Goal: Information Seeking & Learning: Understand process/instructions

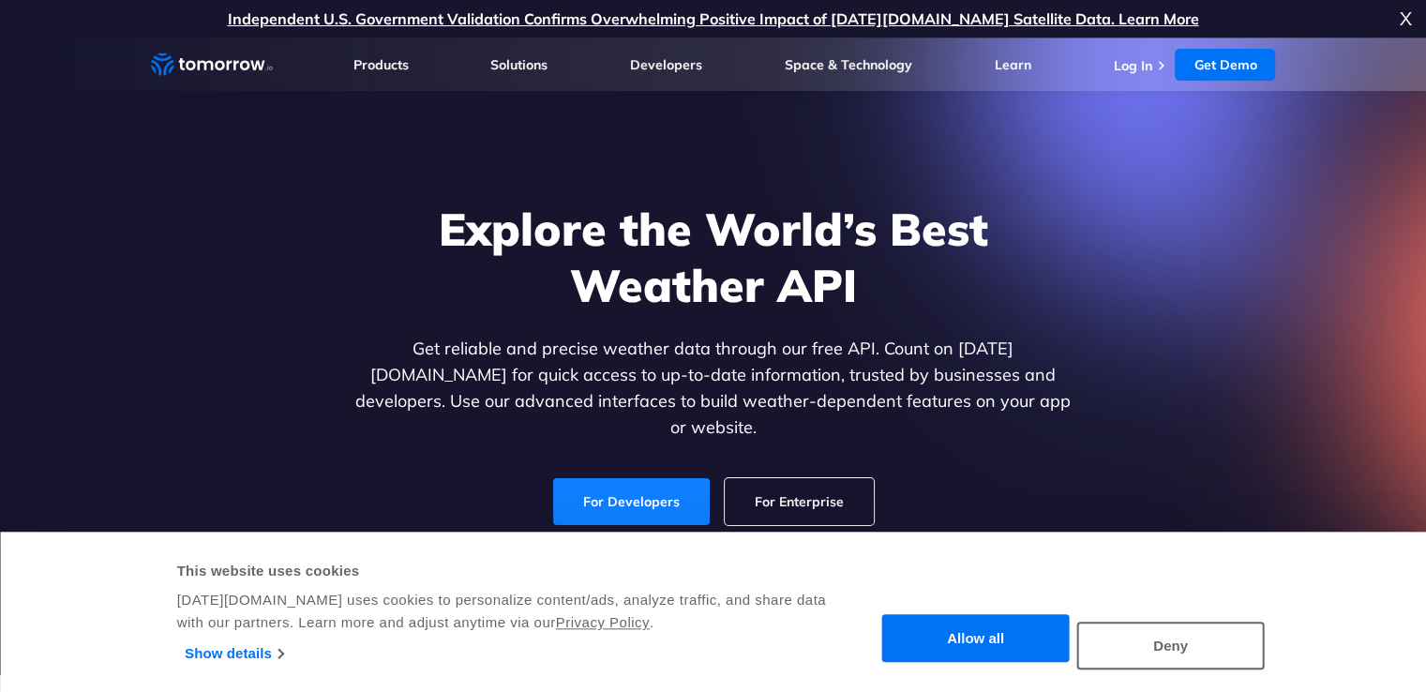
click at [619, 478] on link "For Developers" at bounding box center [631, 501] width 157 height 47
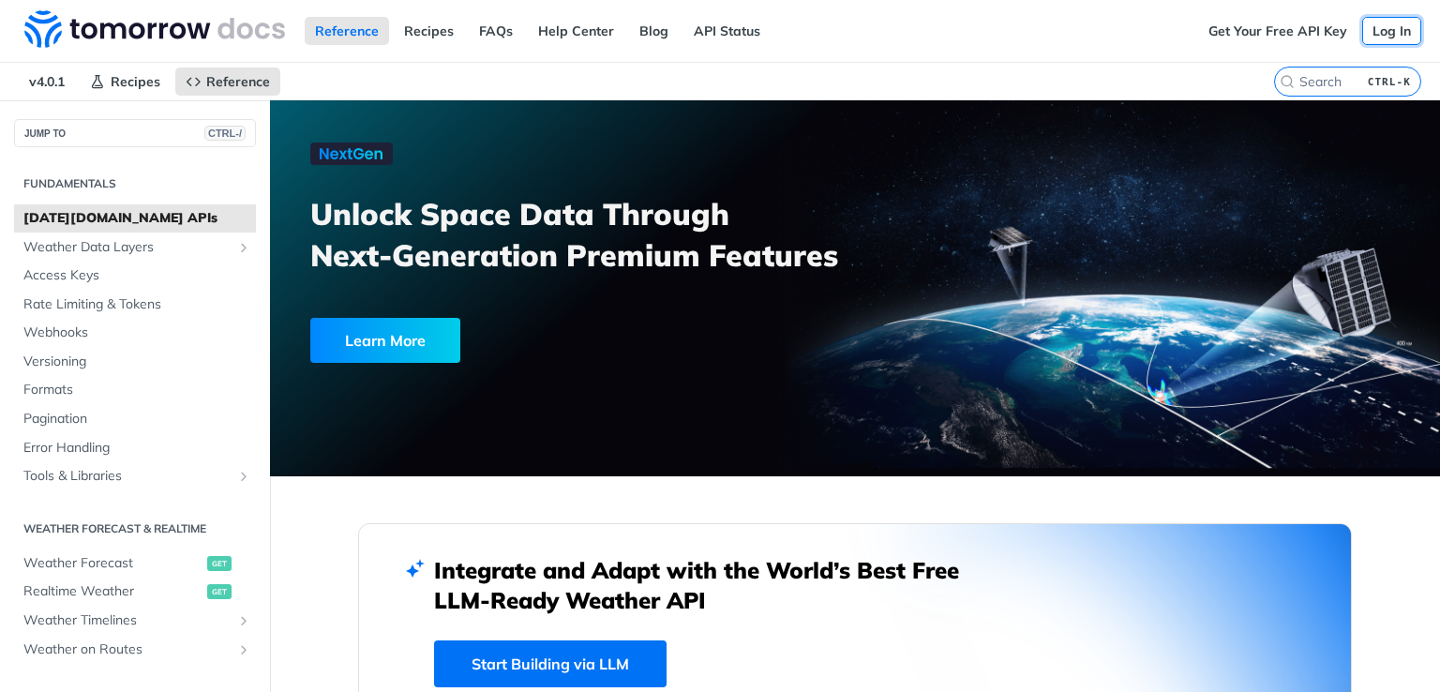
click at [1379, 32] on link "Log In" at bounding box center [1391, 31] width 59 height 28
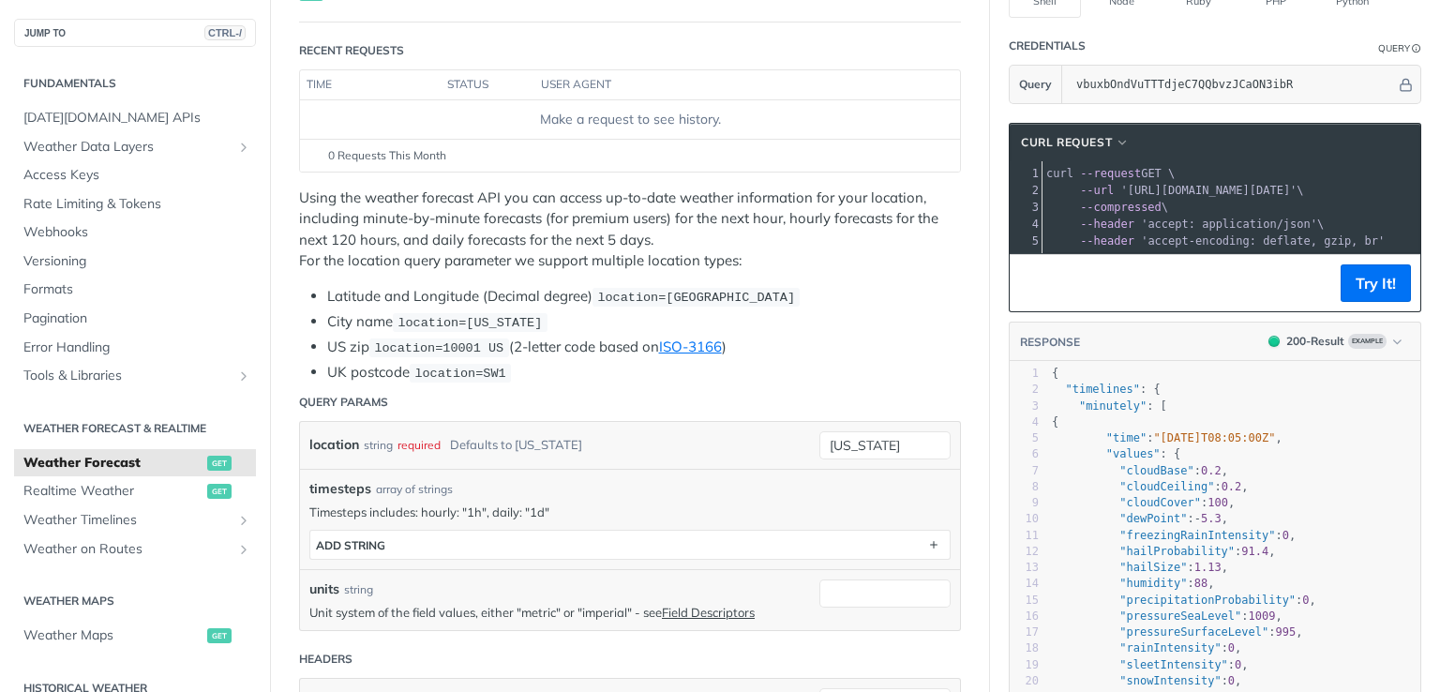
scroll to position [281, 0]
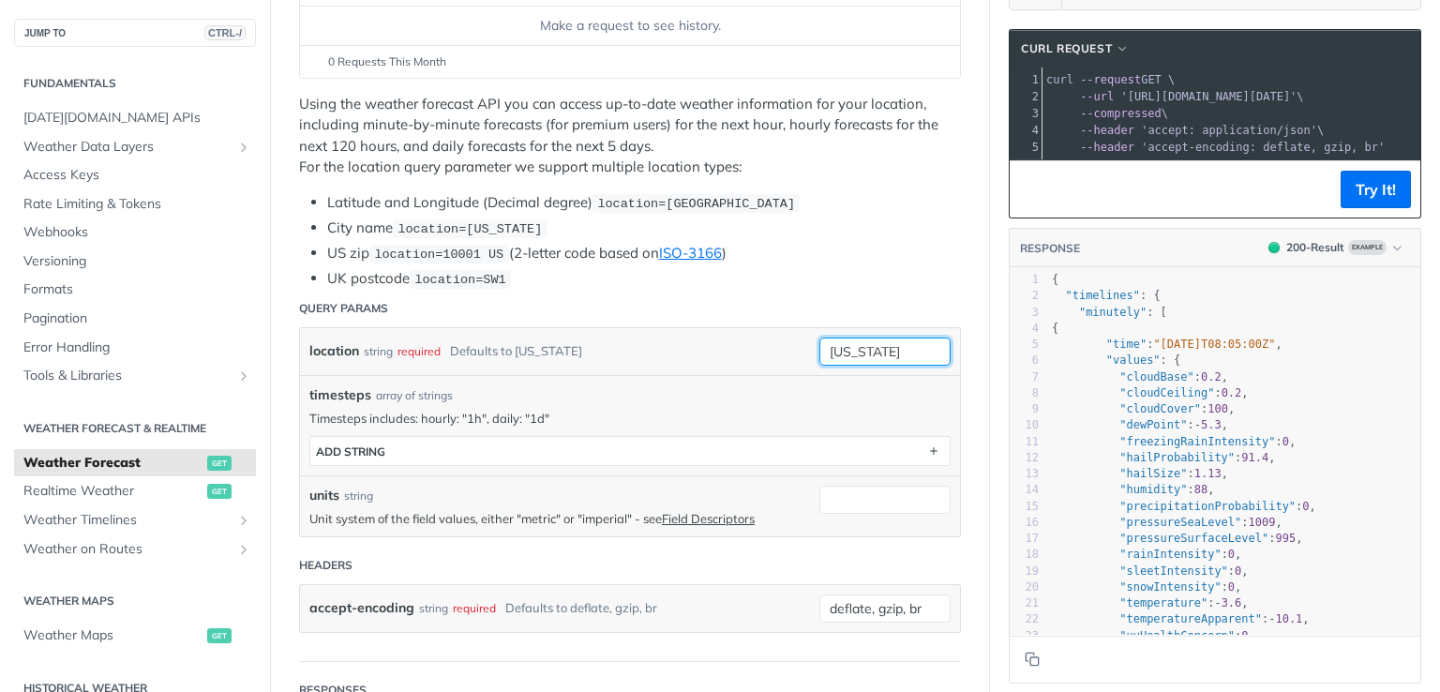
drag, startPoint x: 885, startPoint y: 339, endPoint x: 802, endPoint y: 353, distance: 83.7
click at [802, 353] on div "location string required Defaults to new york new york" at bounding box center [630, 351] width 660 height 47
type input "Sri Lanka"
click at [907, 251] on li "US zip location=10001 US (2-letter code based on ISO-3166 )" at bounding box center [644, 254] width 634 height 22
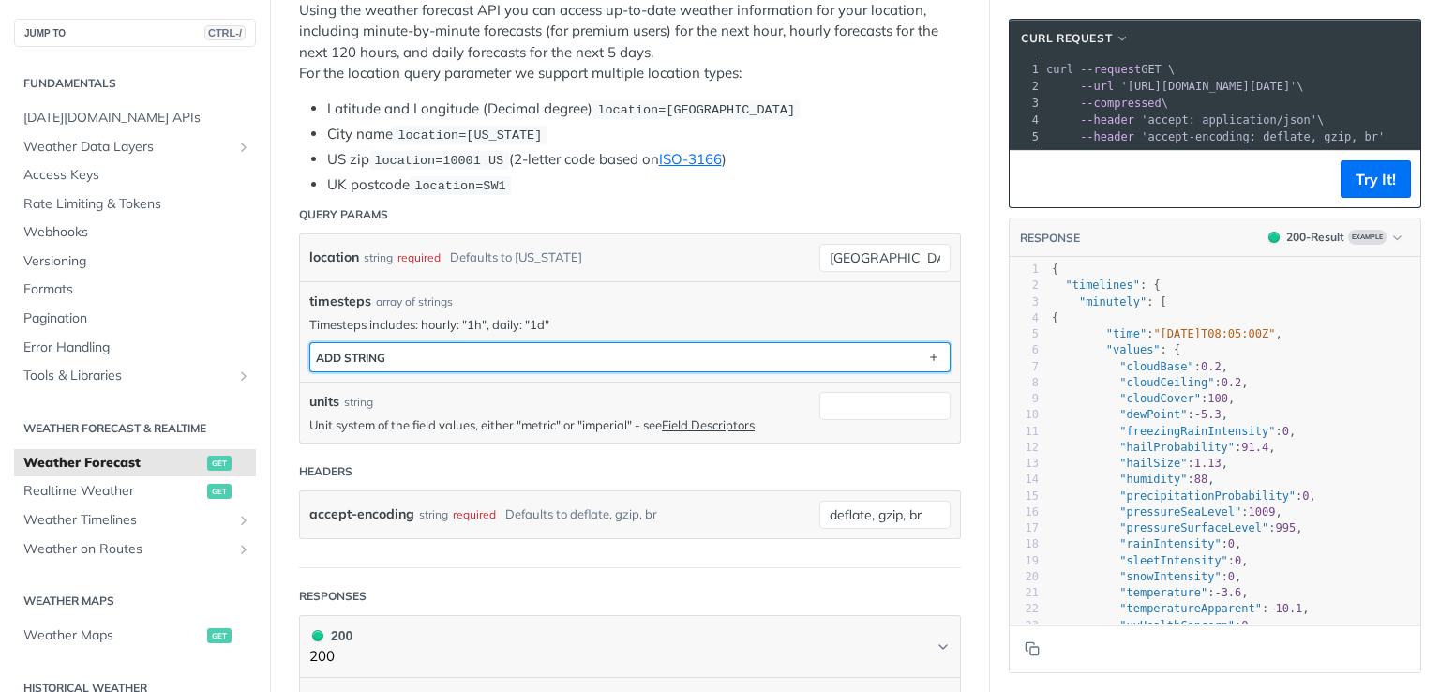
click at [615, 365] on button "ADD string" at bounding box center [629, 357] width 639 height 28
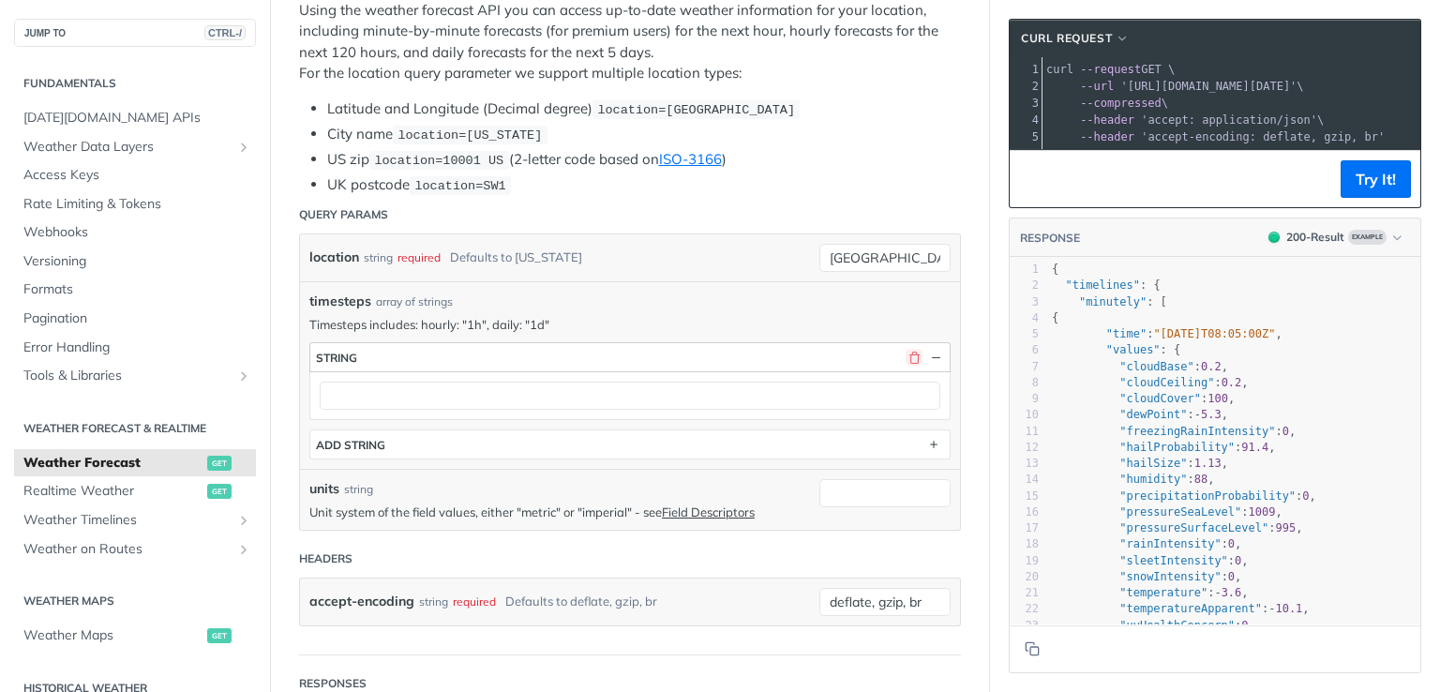
click at [906, 352] on button "button" at bounding box center [914, 357] width 17 height 17
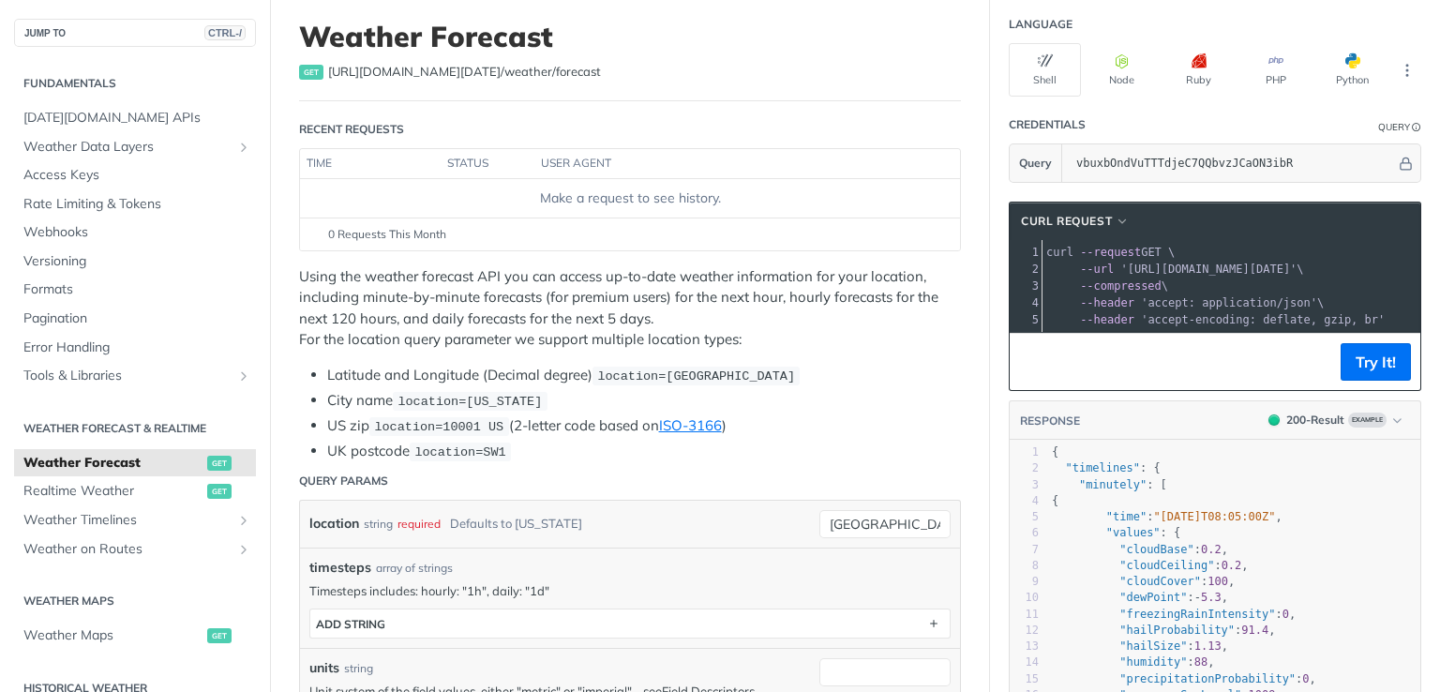
scroll to position [0, 0]
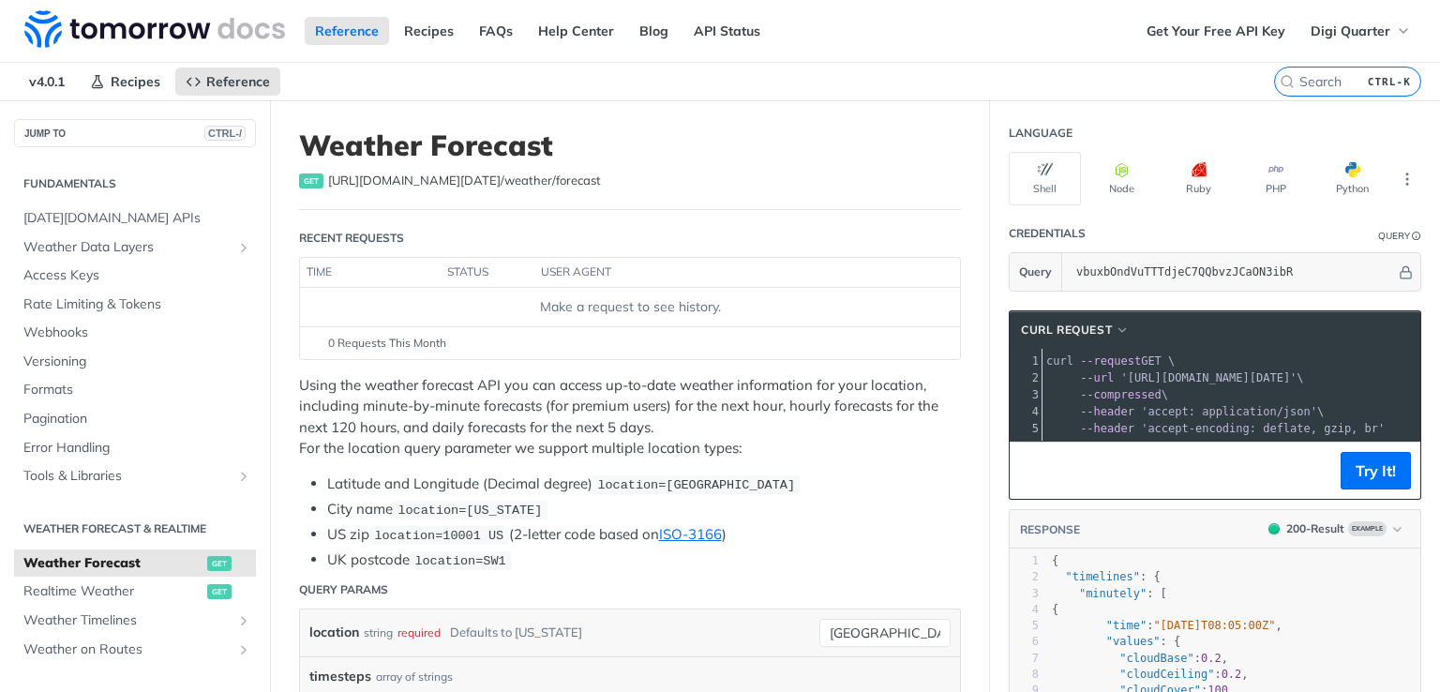
click at [562, 258] on th "user agent" at bounding box center [728, 273] width 388 height 30
click at [571, 284] on th "user agent" at bounding box center [728, 273] width 388 height 30
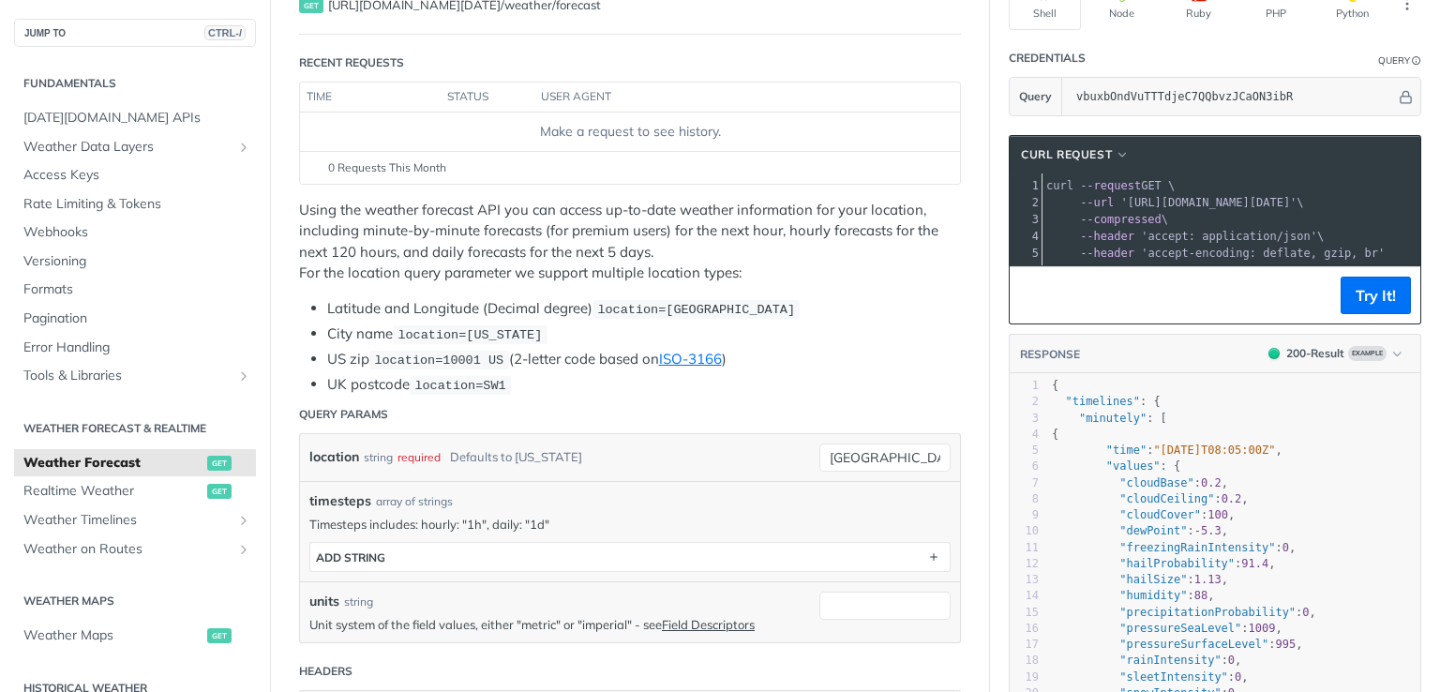
scroll to position [187, 0]
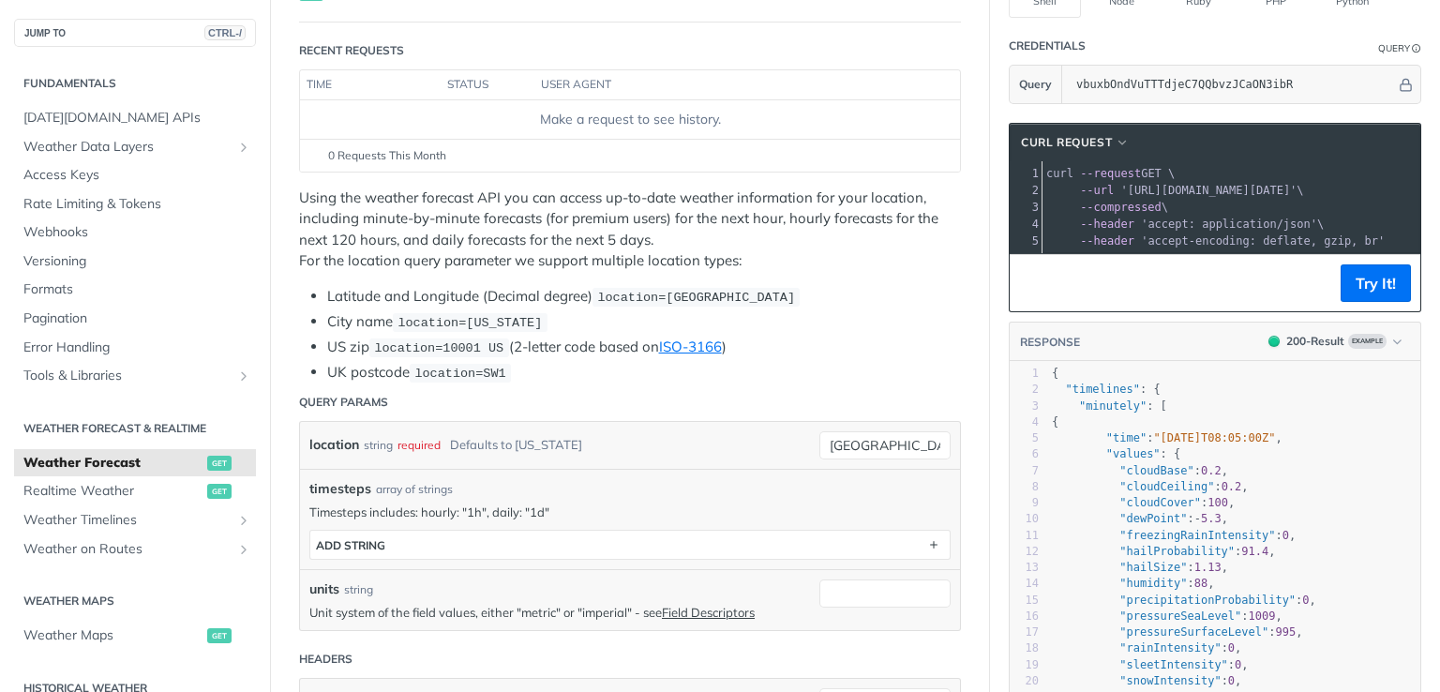
click at [208, 463] on span "get" at bounding box center [219, 463] width 24 height 15
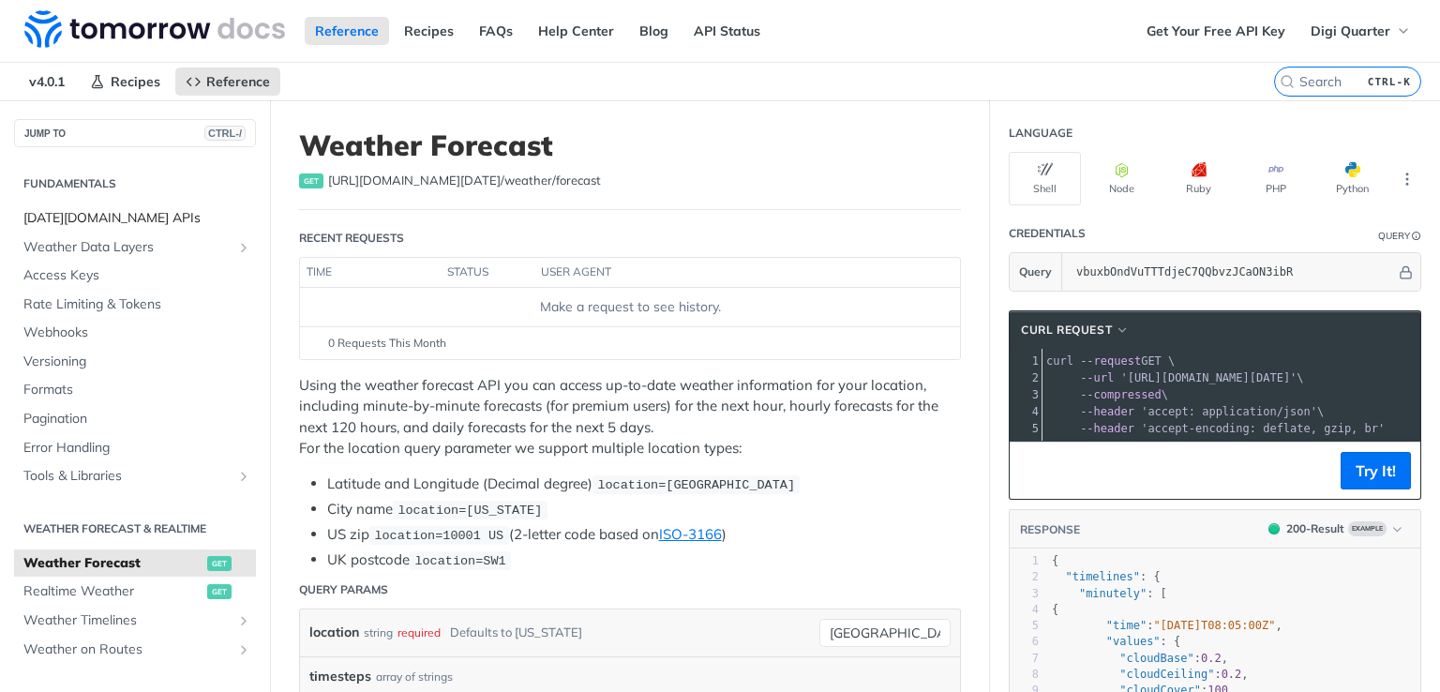
click at [90, 218] on span "[DATE][DOMAIN_NAME] APIs" at bounding box center [137, 218] width 228 height 19
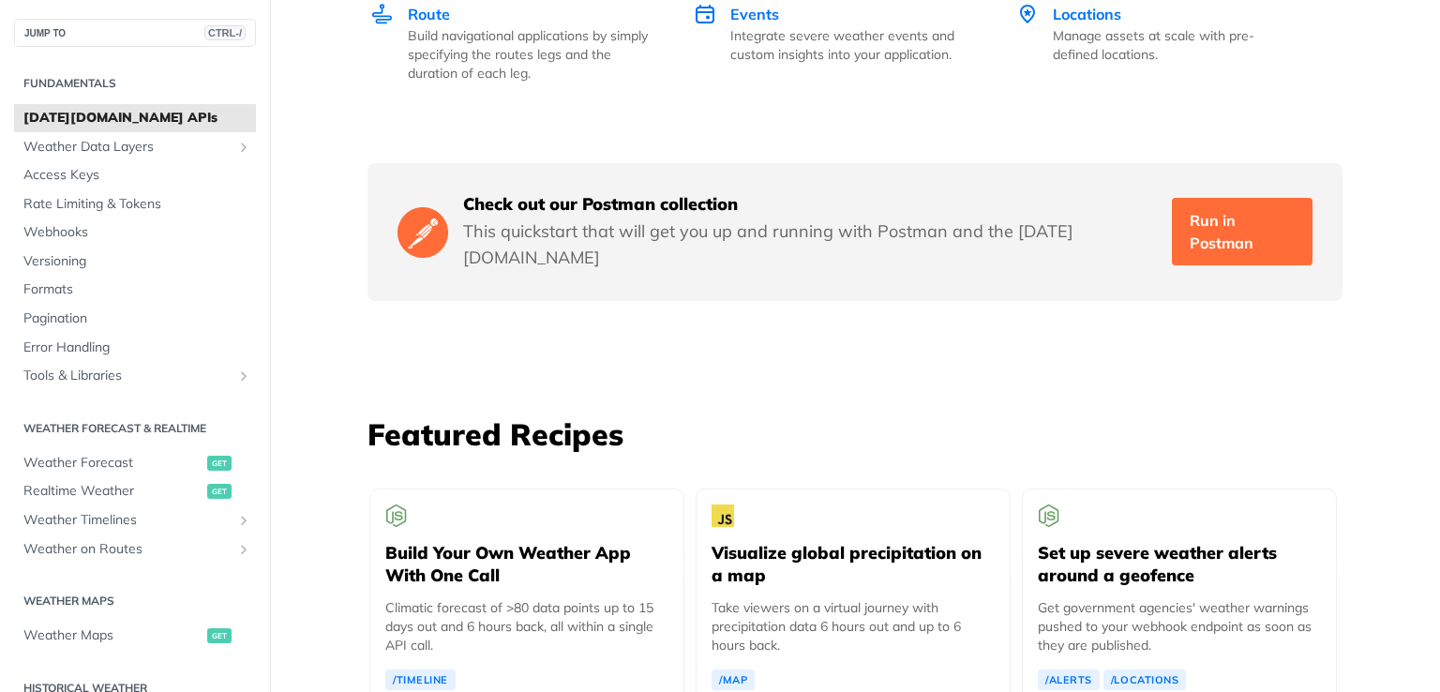
scroll to position [3094, 0]
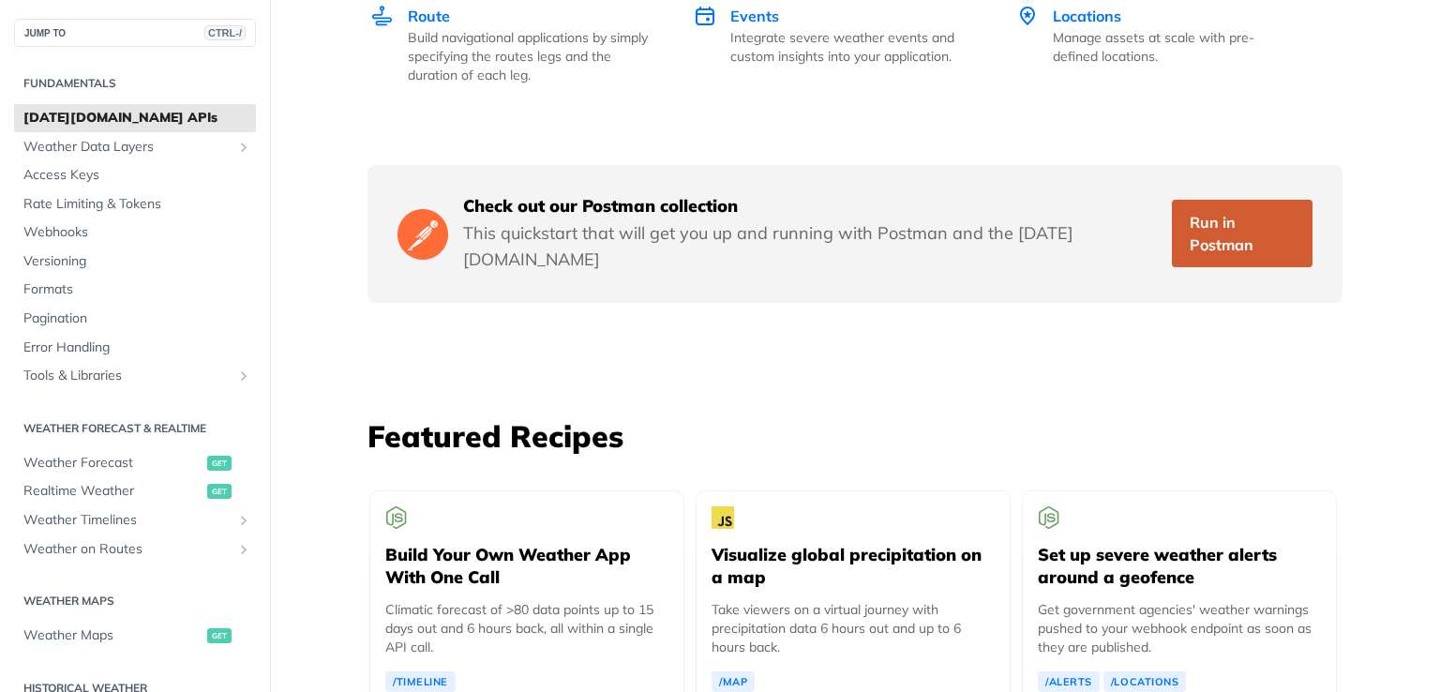
click at [1192, 200] on link "Run in Postman" at bounding box center [1242, 233] width 141 height 67
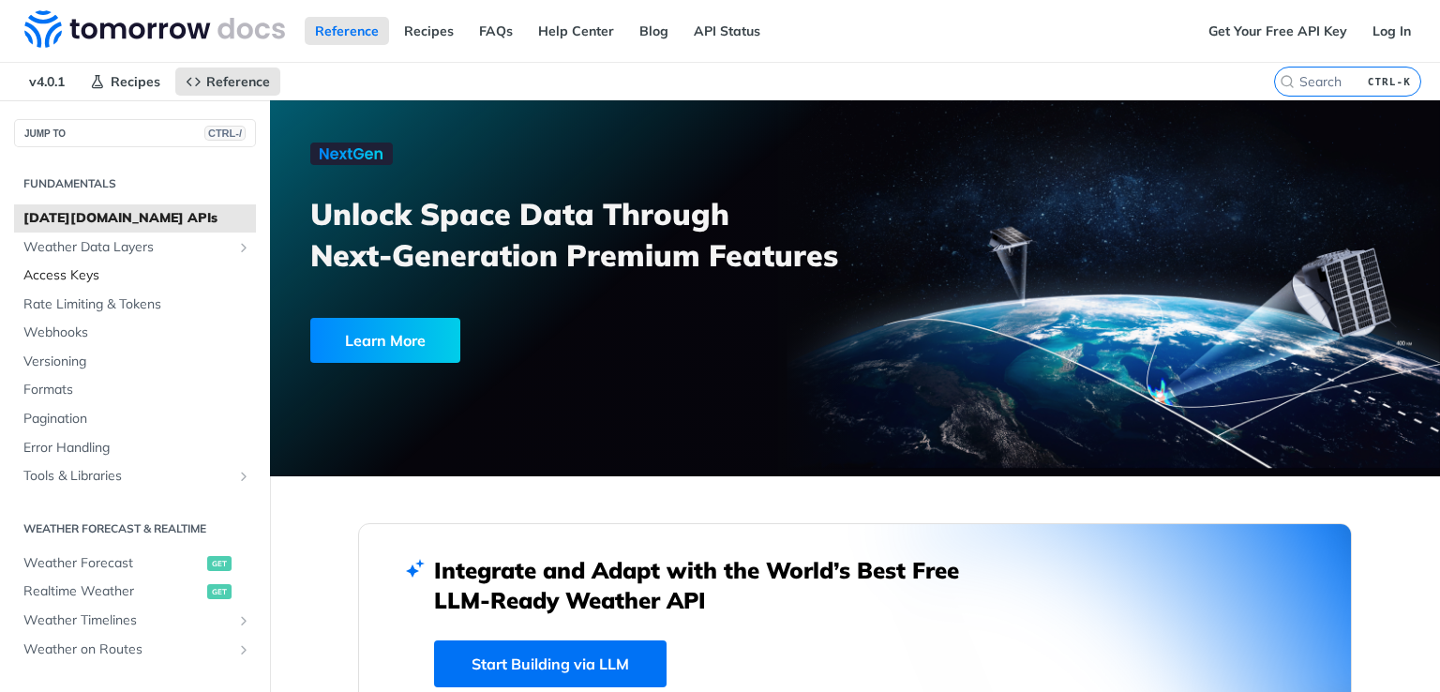
click at [64, 271] on span "Access Keys" at bounding box center [137, 275] width 228 height 19
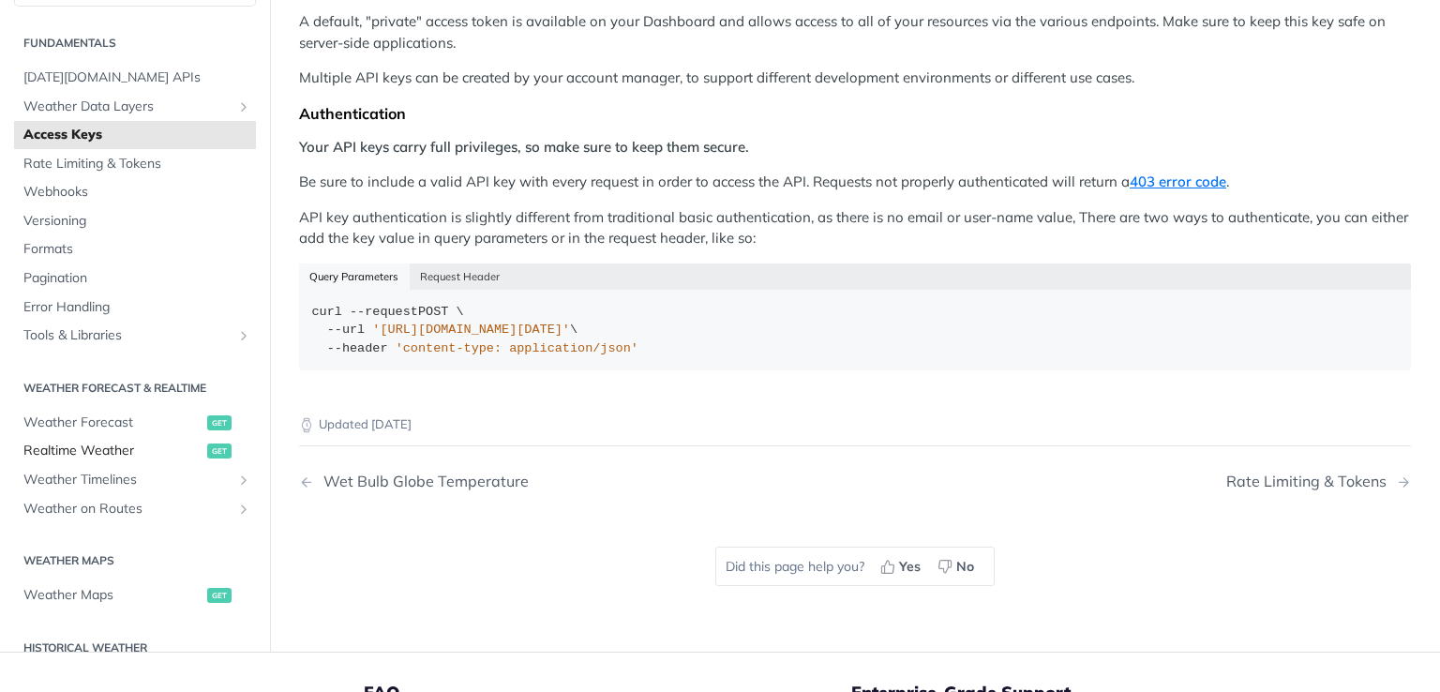
scroll to position [281, 0]
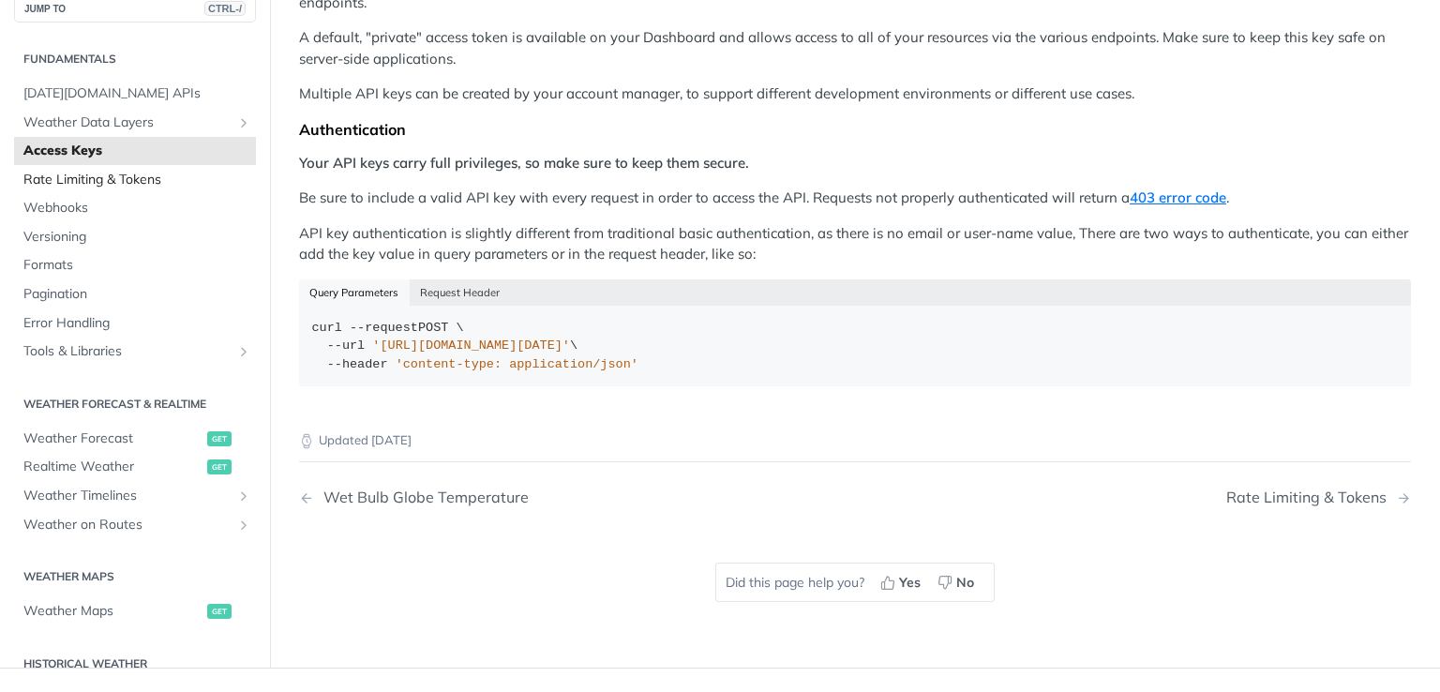
click at [97, 171] on span "Rate Limiting & Tokens" at bounding box center [137, 180] width 228 height 19
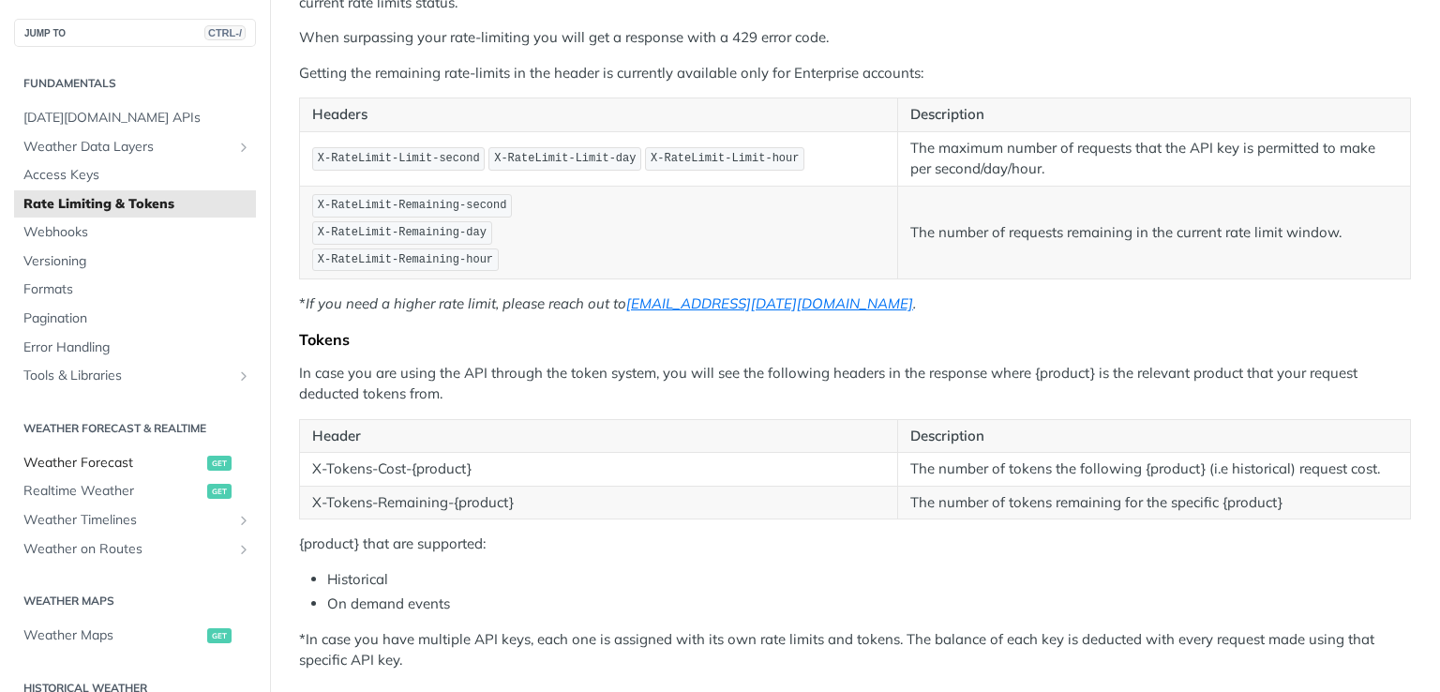
click at [104, 463] on span "Weather Forecast" at bounding box center [112, 463] width 179 height 19
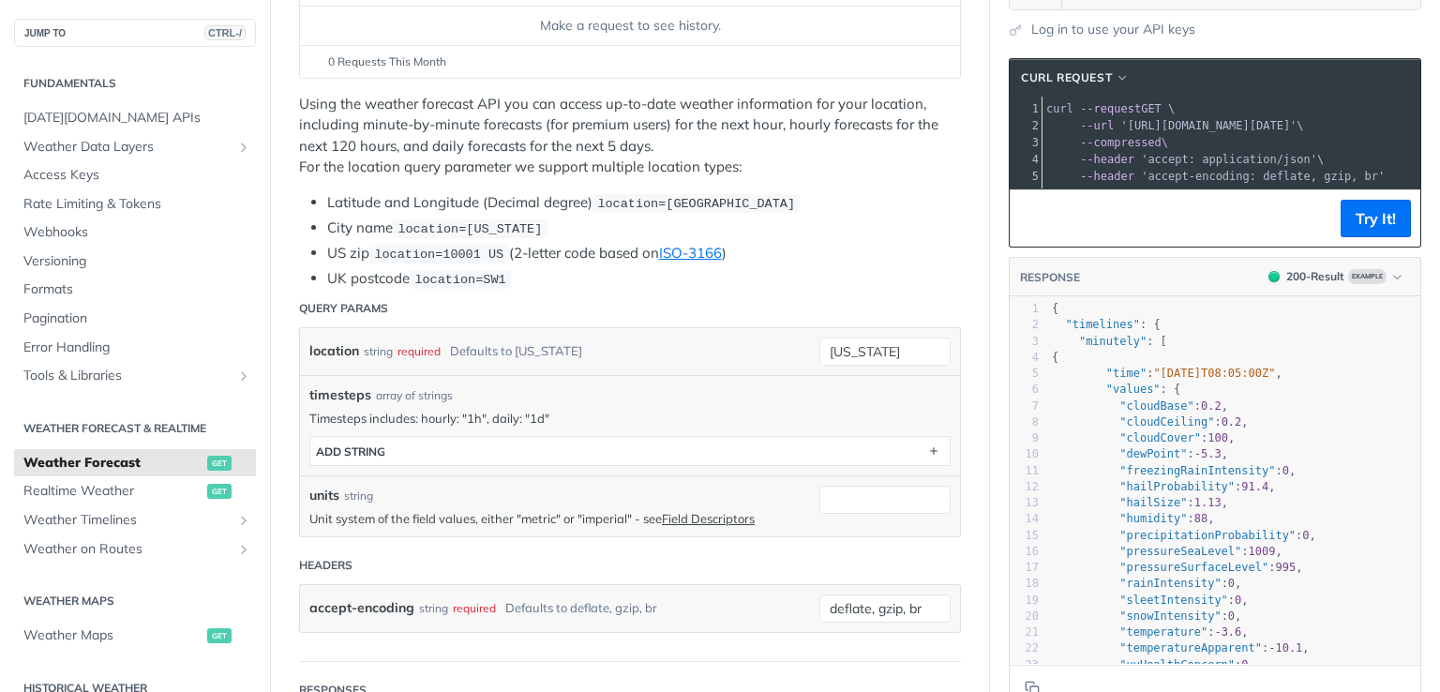
scroll to position [375, 0]
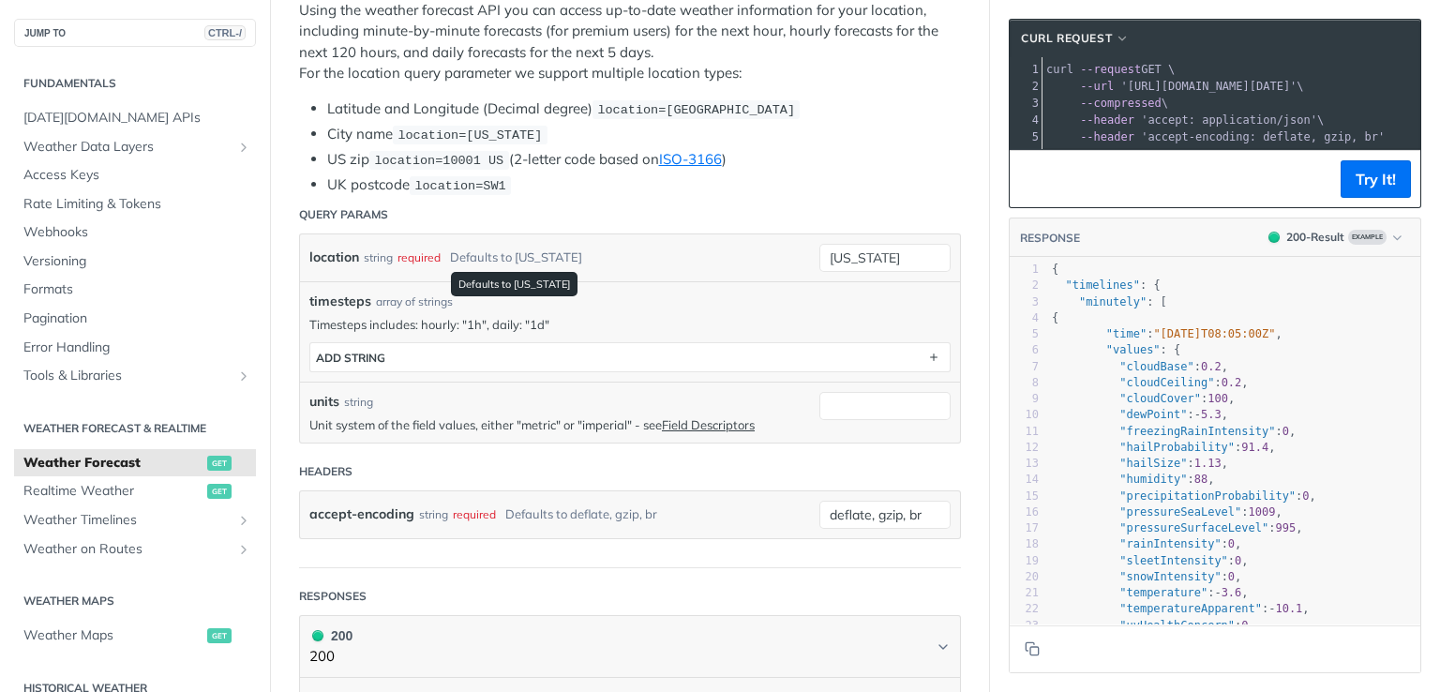
click at [486, 252] on div "Defaults to [US_STATE]" at bounding box center [516, 257] width 132 height 27
click at [421, 258] on div "required" at bounding box center [418, 257] width 43 height 27
click at [375, 248] on div "string" at bounding box center [378, 257] width 29 height 27
click at [345, 294] on span "timesteps" at bounding box center [340, 302] width 62 height 20
click at [846, 260] on input "[US_STATE]" at bounding box center [884, 258] width 131 height 28
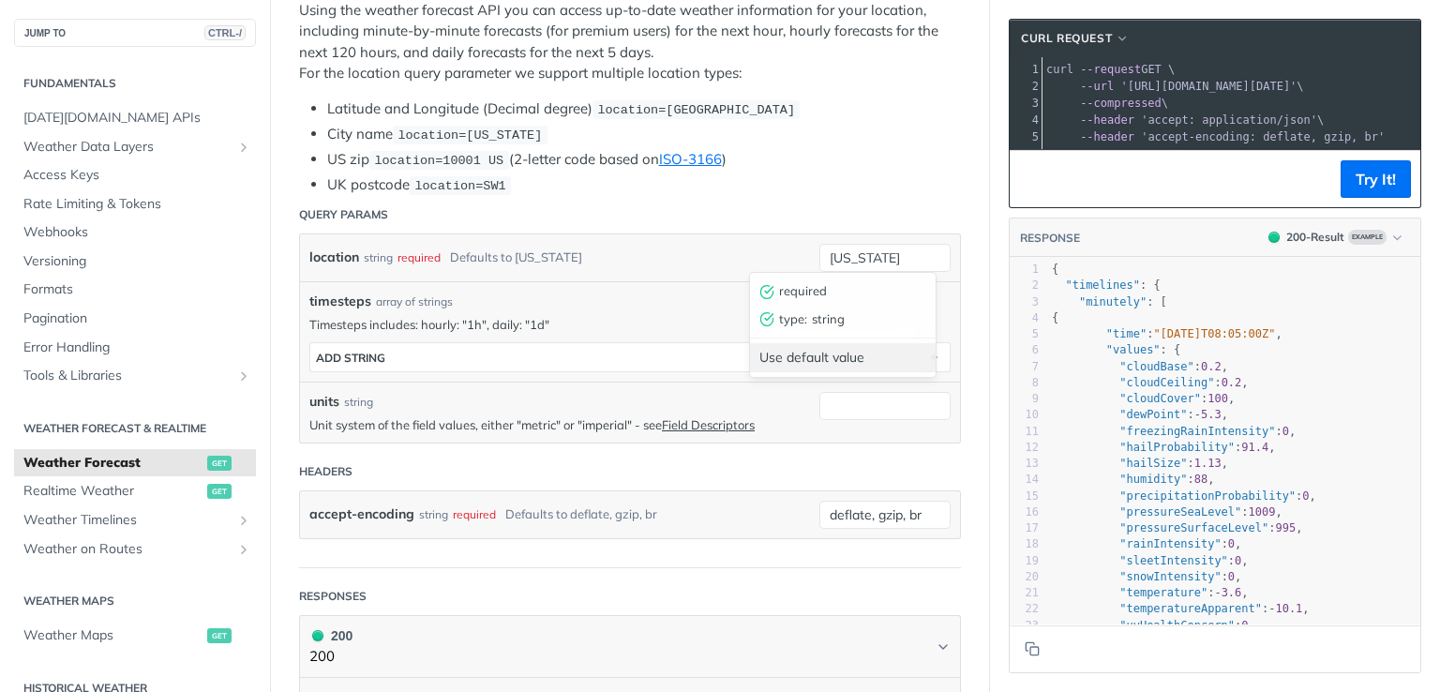
click at [825, 358] on div "Use default value" at bounding box center [843, 357] width 186 height 29
click at [882, 256] on input "[US_STATE]" at bounding box center [884, 258] width 131 height 28
click at [836, 322] on span "string" at bounding box center [869, 319] width 114 height 19
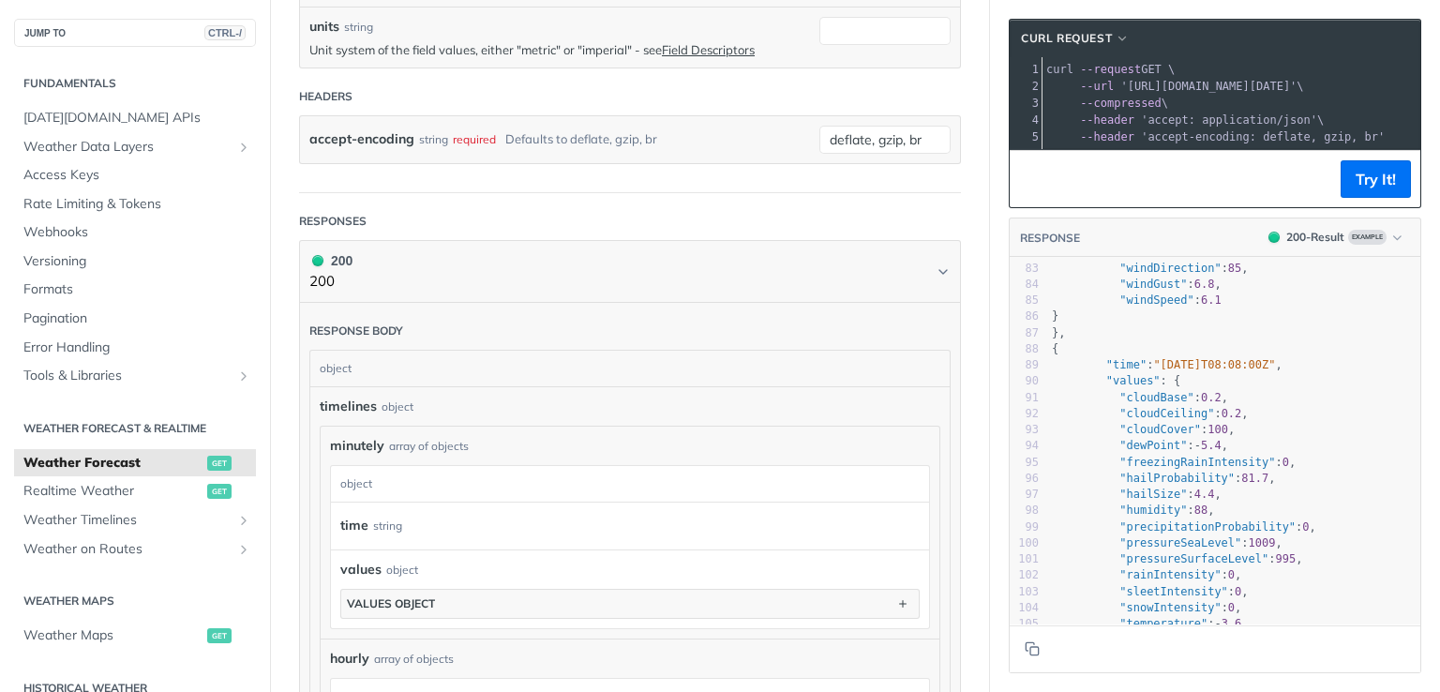
scroll to position [0, 0]
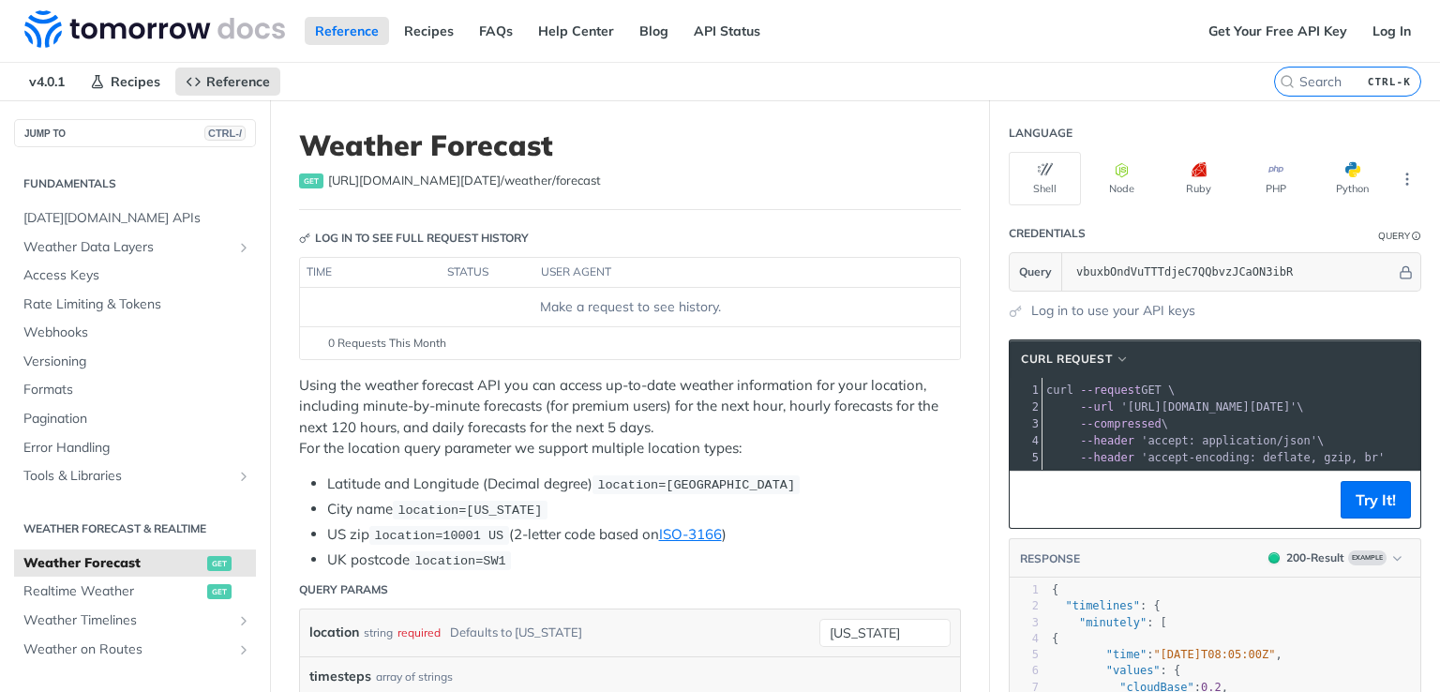
click at [397, 183] on span "[URL][DOMAIN_NAME][DATE] /weather/forecast" at bounding box center [464, 181] width 273 height 19
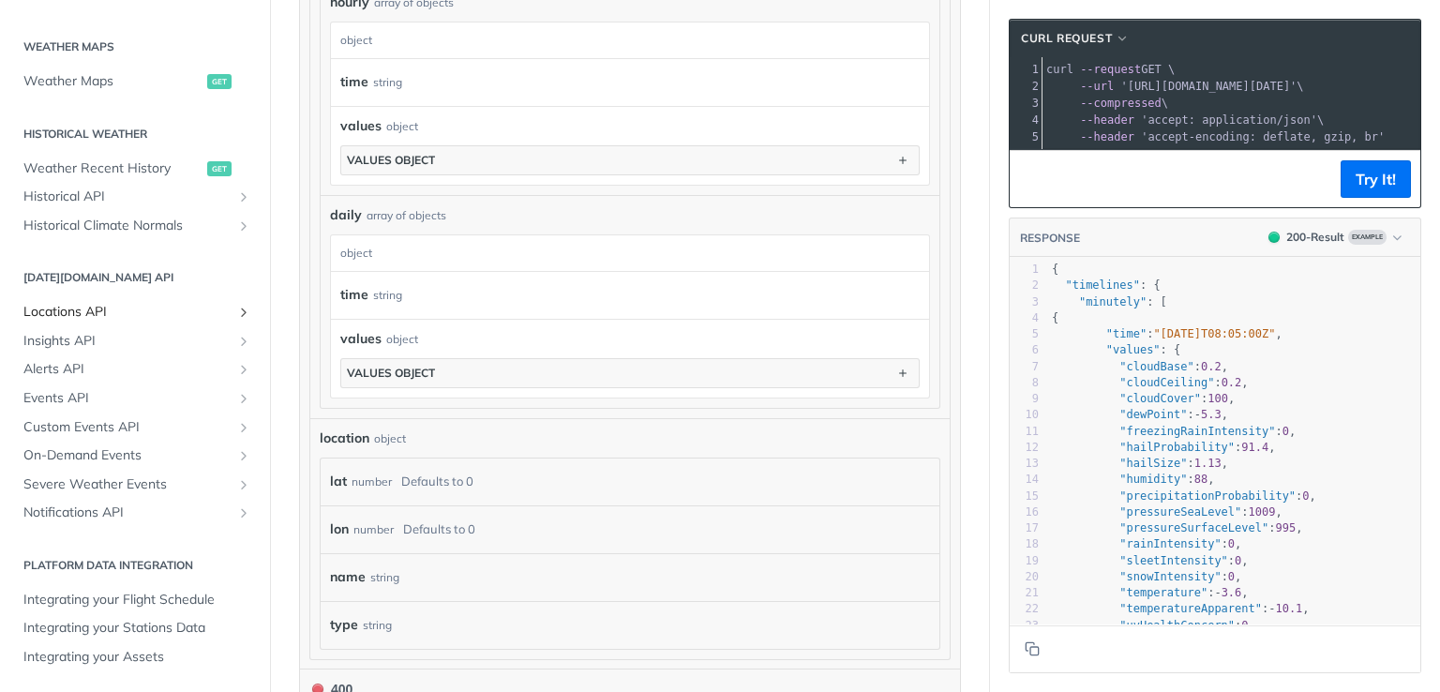
click at [89, 305] on span "Locations API" at bounding box center [127, 312] width 208 height 19
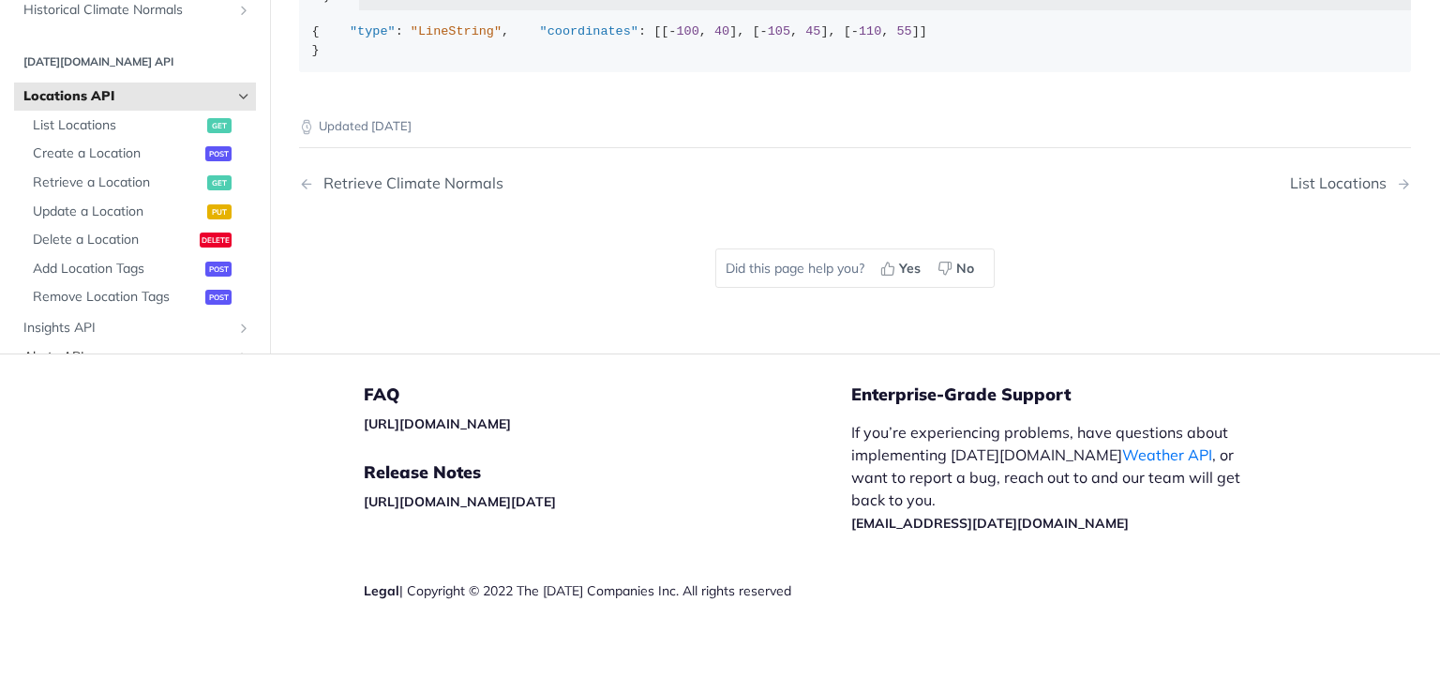
scroll to position [460, 0]
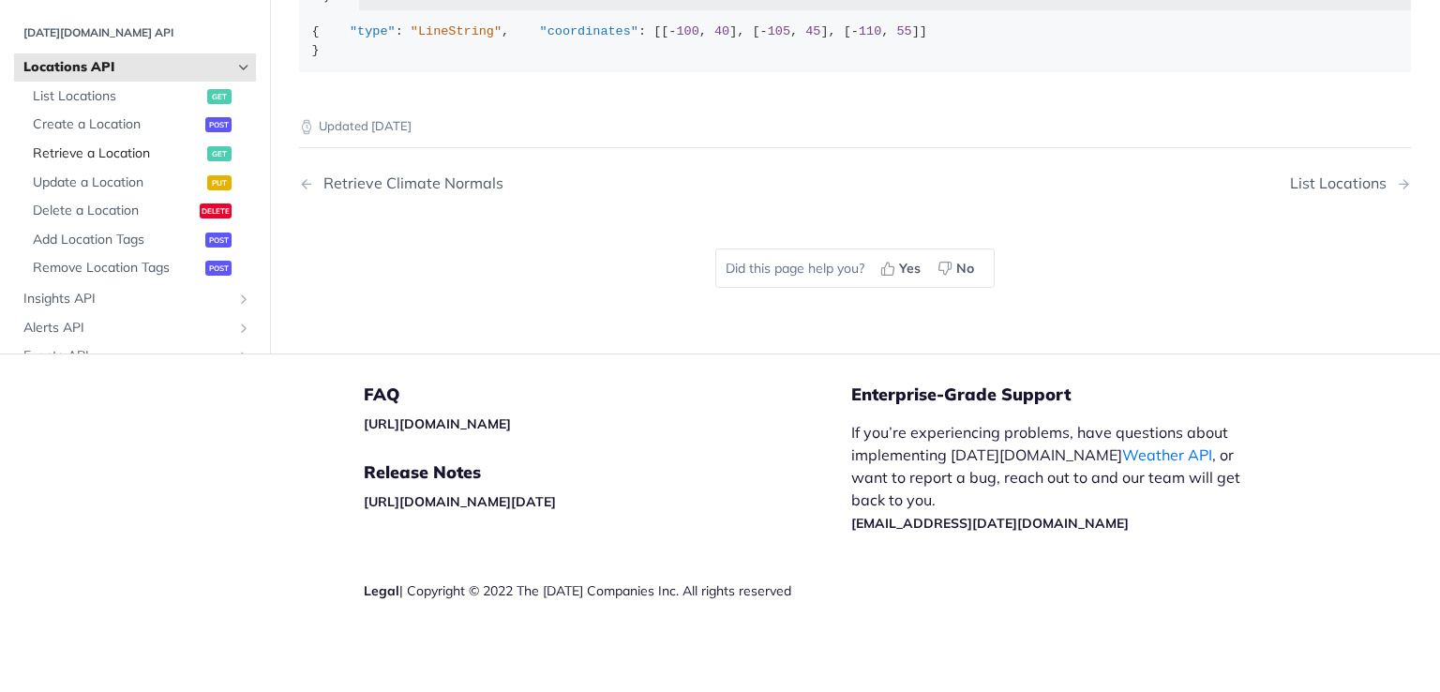
click at [81, 147] on span "Retrieve a Location" at bounding box center [118, 153] width 170 height 19
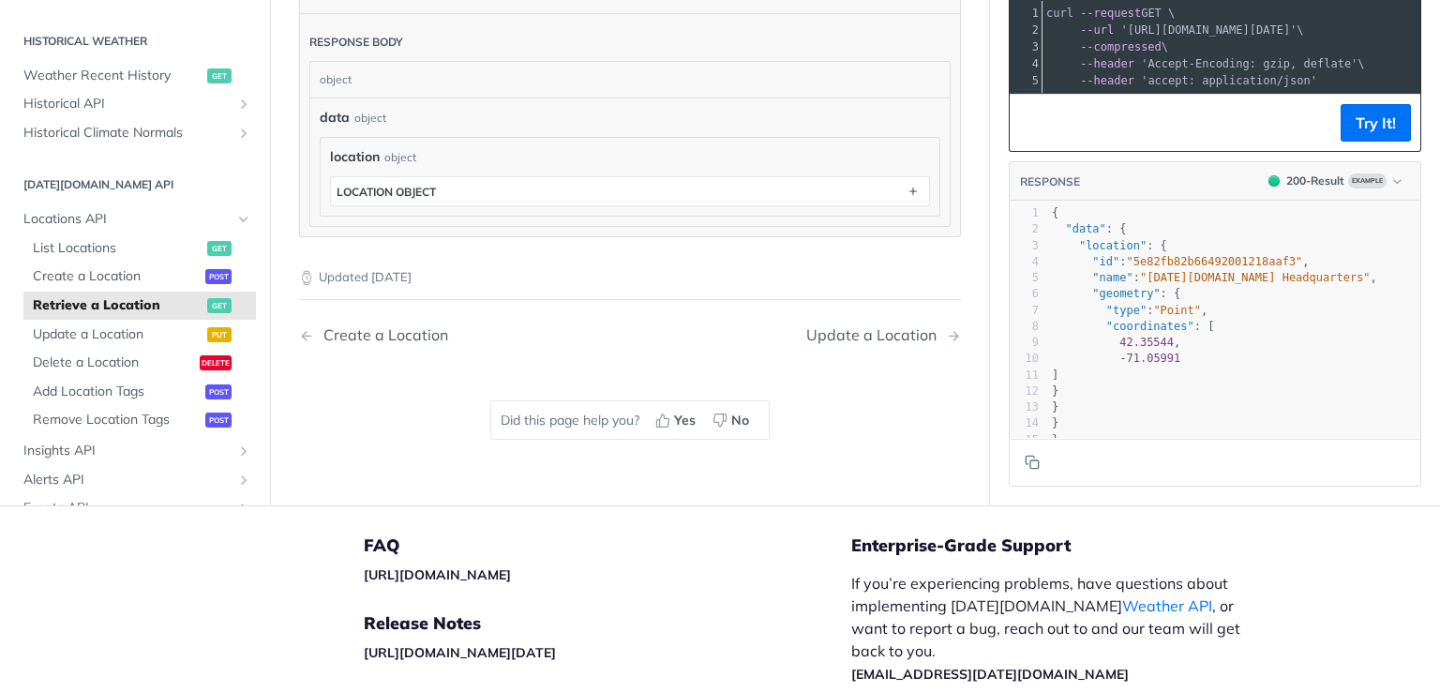
scroll to position [560, 0]
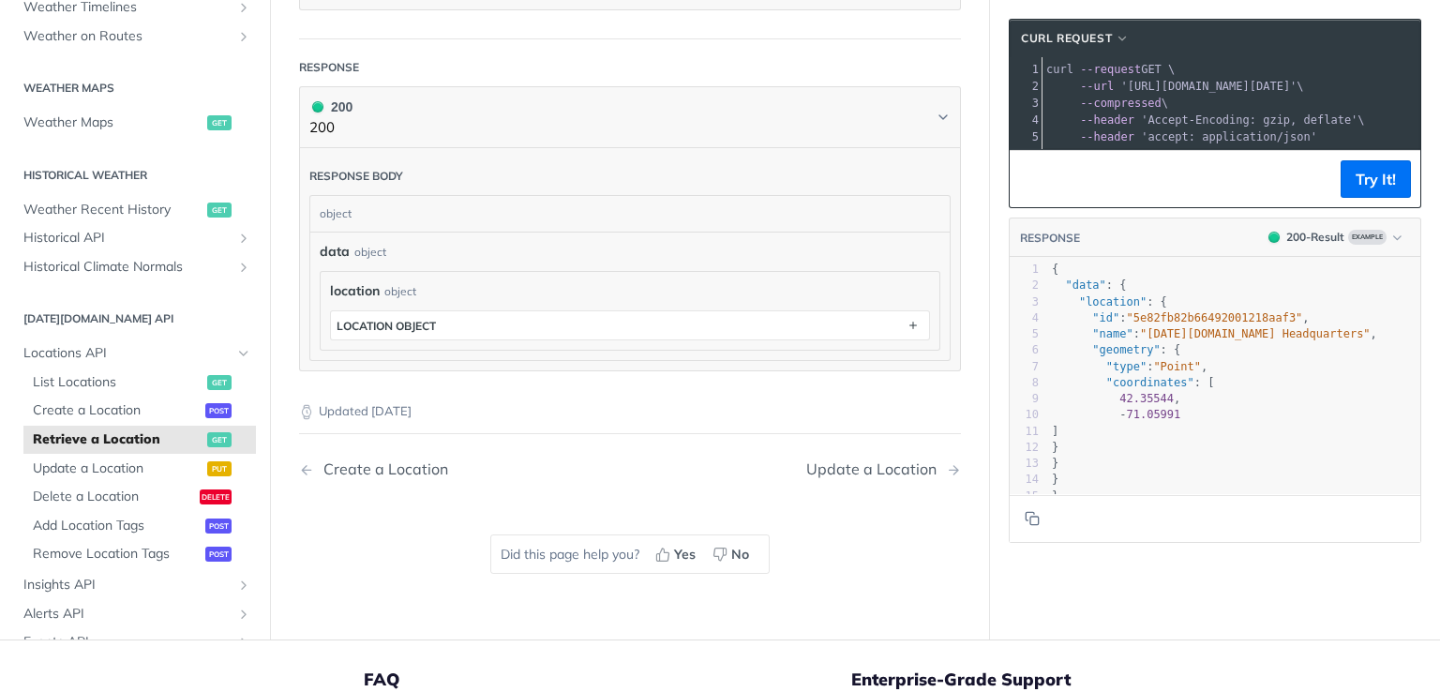
click at [180, 442] on span "Retrieve a Location" at bounding box center [118, 439] width 170 height 19
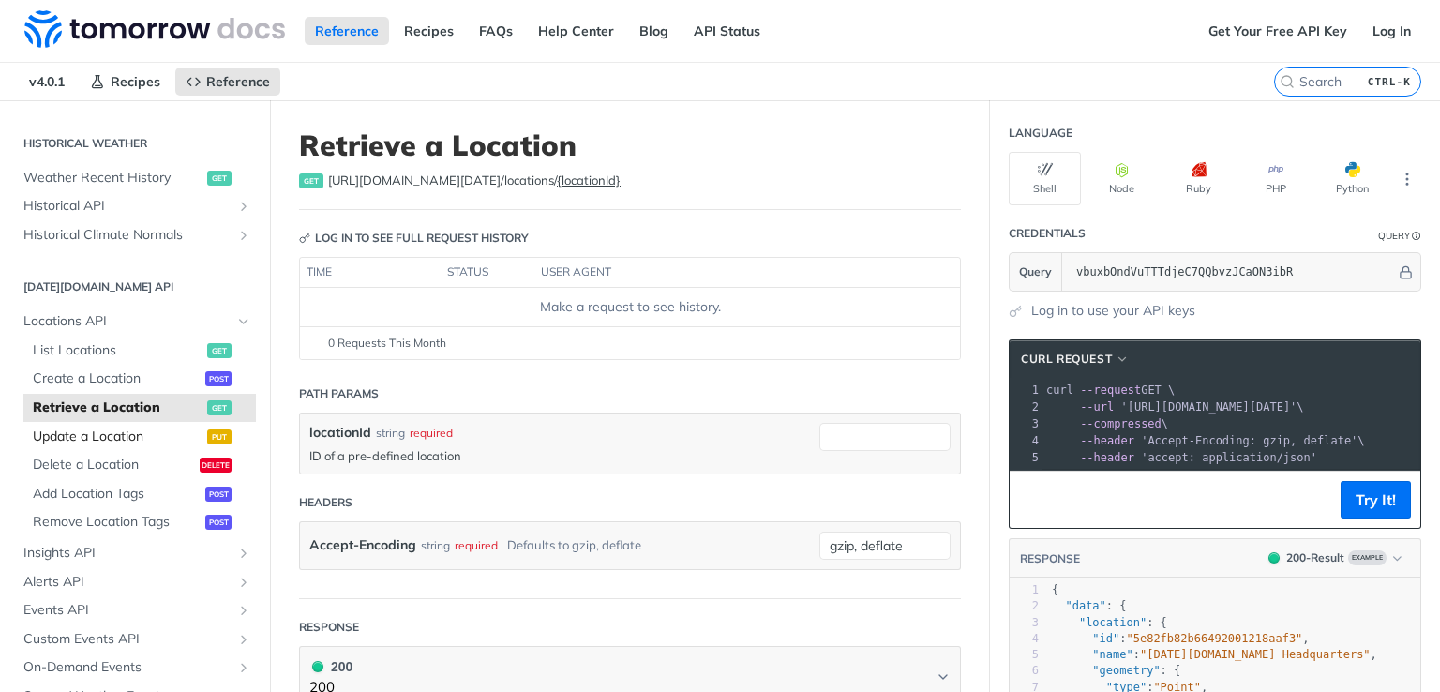
scroll to position [648, 0]
click at [121, 402] on span "Retrieve a Location" at bounding box center [118, 405] width 170 height 19
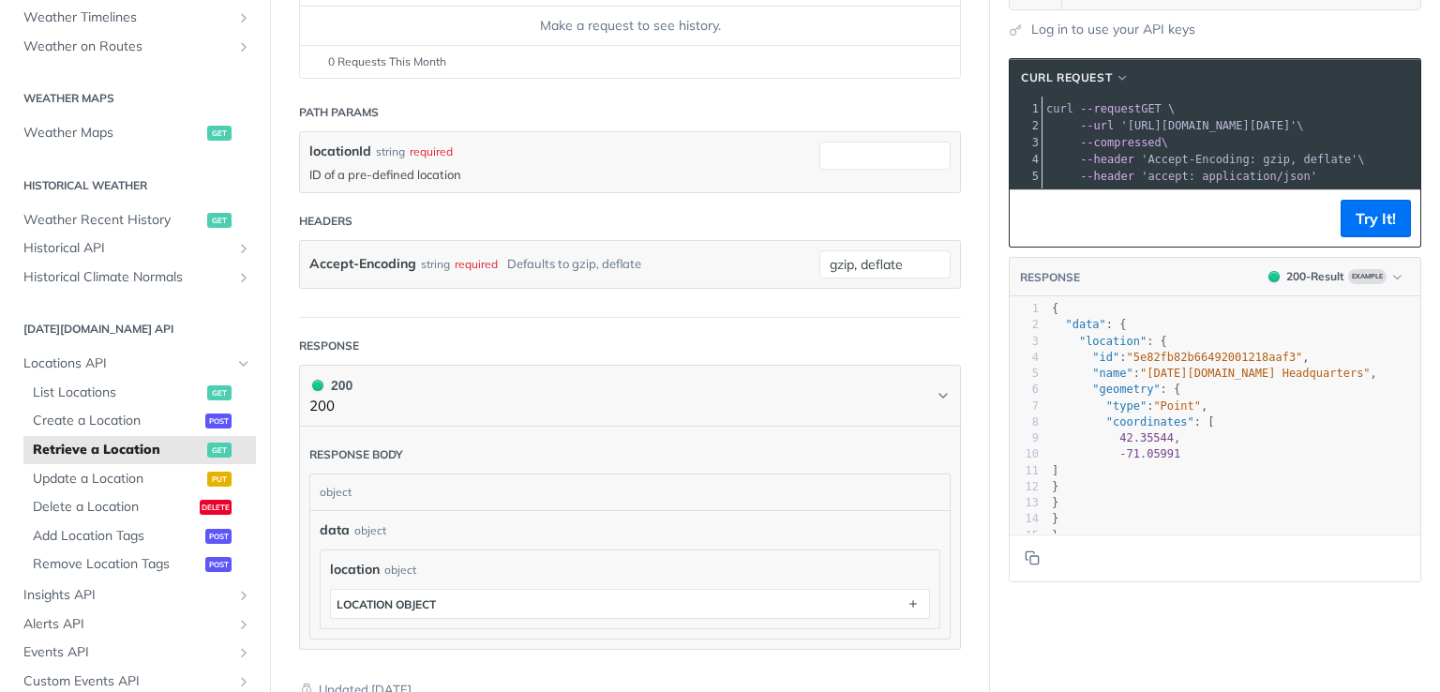
scroll to position [475, 0]
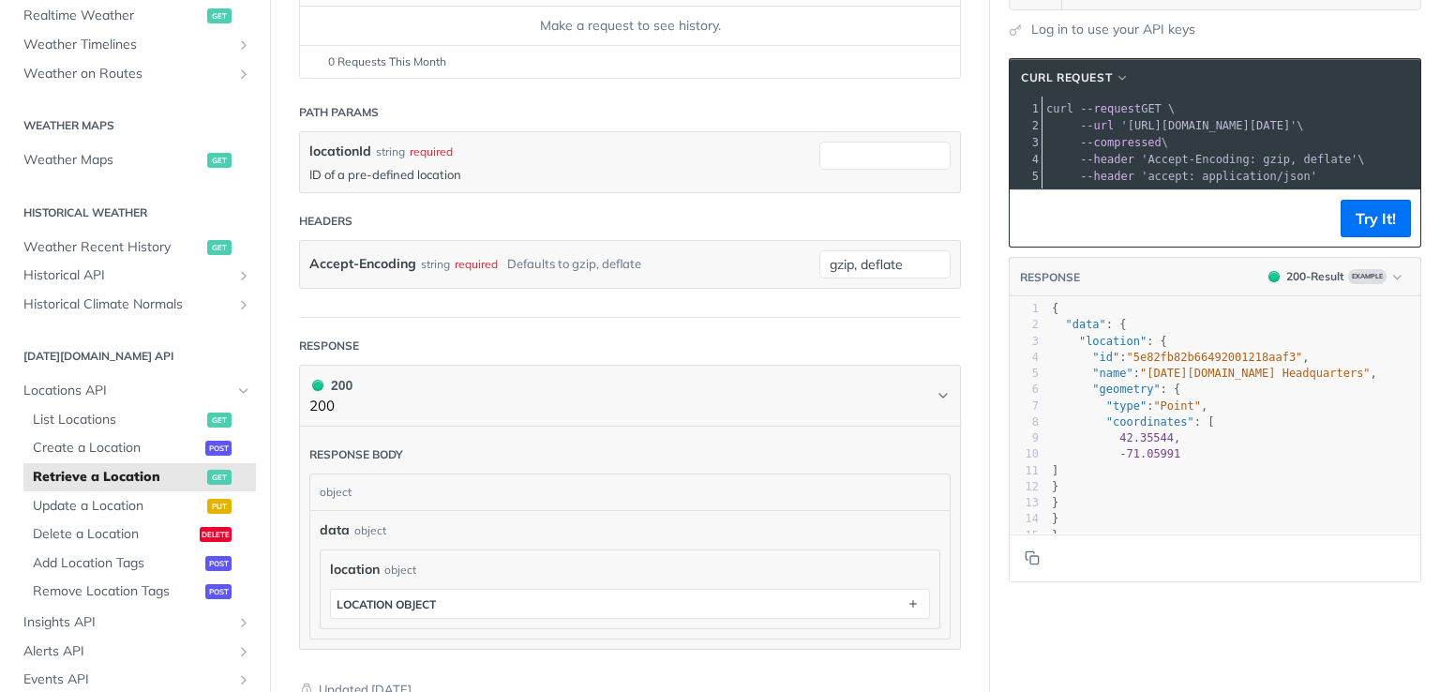
click at [101, 472] on span "Retrieve a Location" at bounding box center [118, 477] width 170 height 19
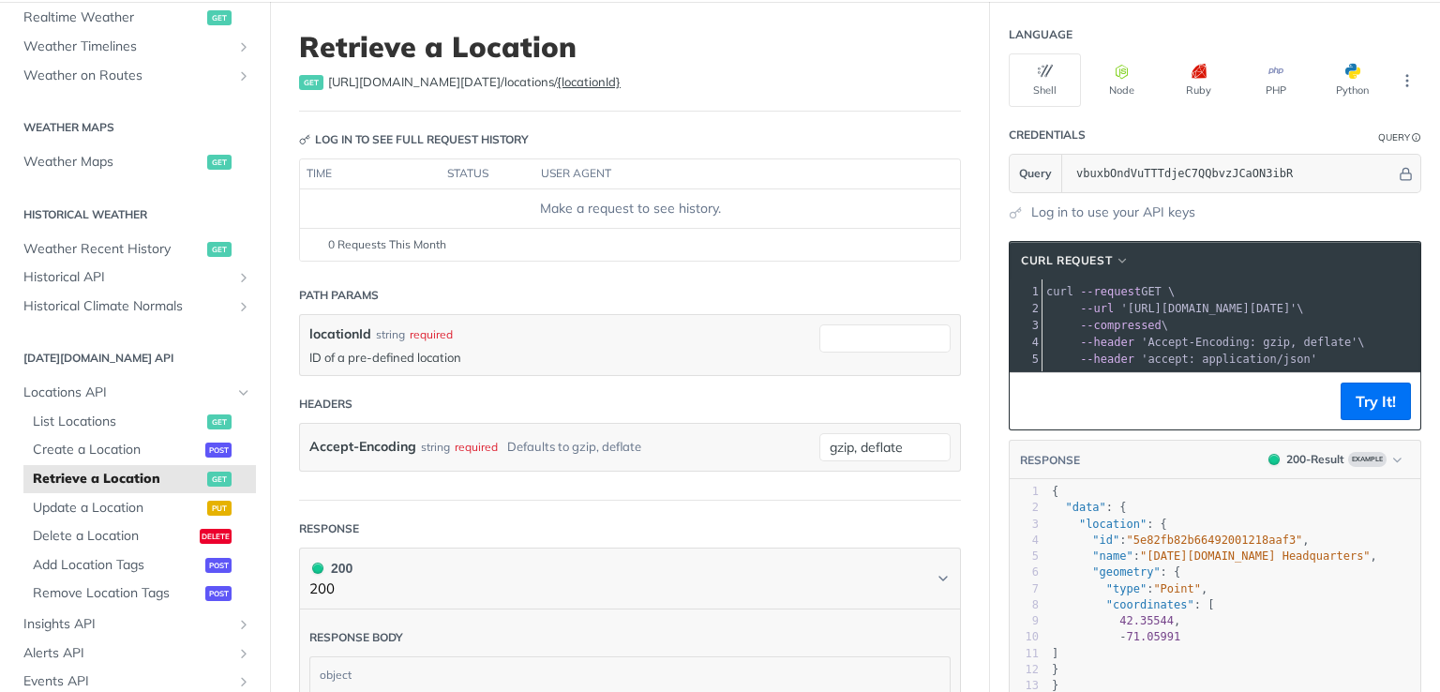
scroll to position [0, 0]
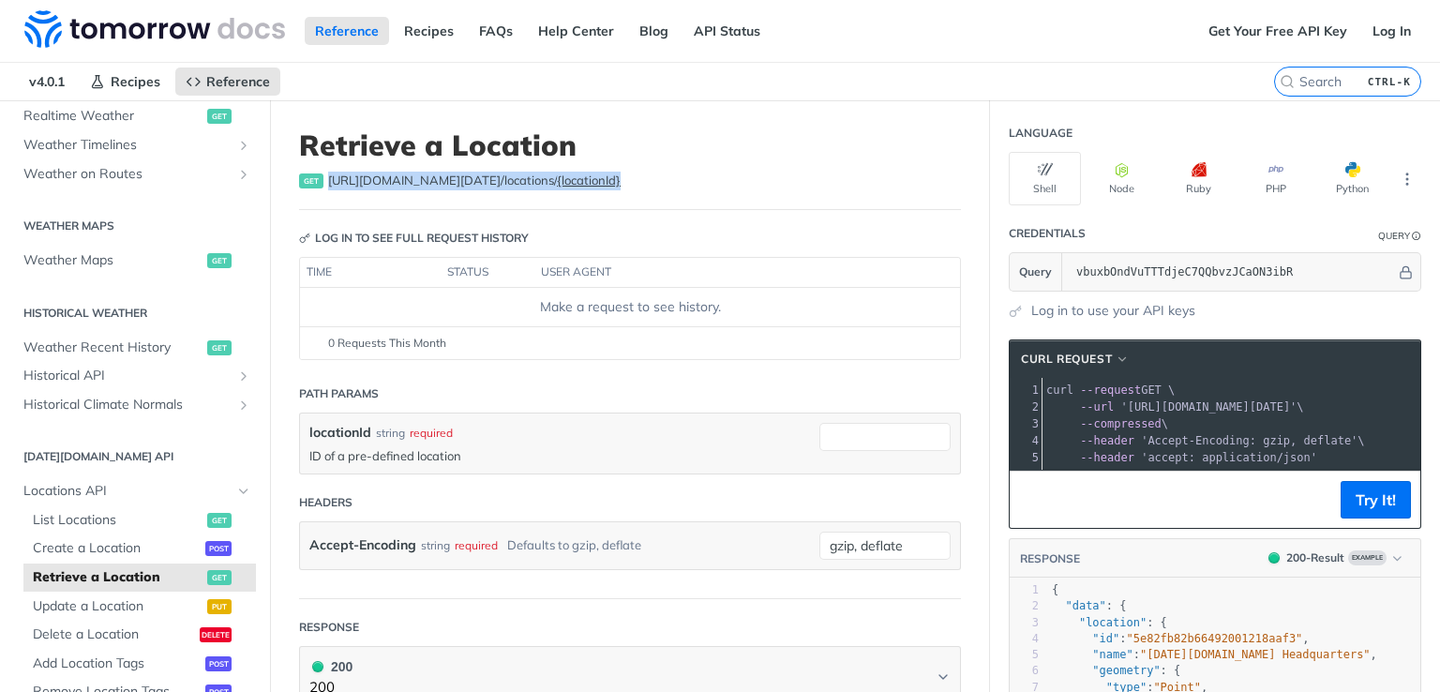
drag, startPoint x: 599, startPoint y: 181, endPoint x: 330, endPoint y: 181, distance: 269.0
click at [330, 181] on div "get https://api.tomorrow.io/v4 /locations/ {locationId}" at bounding box center [630, 181] width 662 height 19
copy span "https://api.tomorrow.io/v4 /locations/ {locationId}"
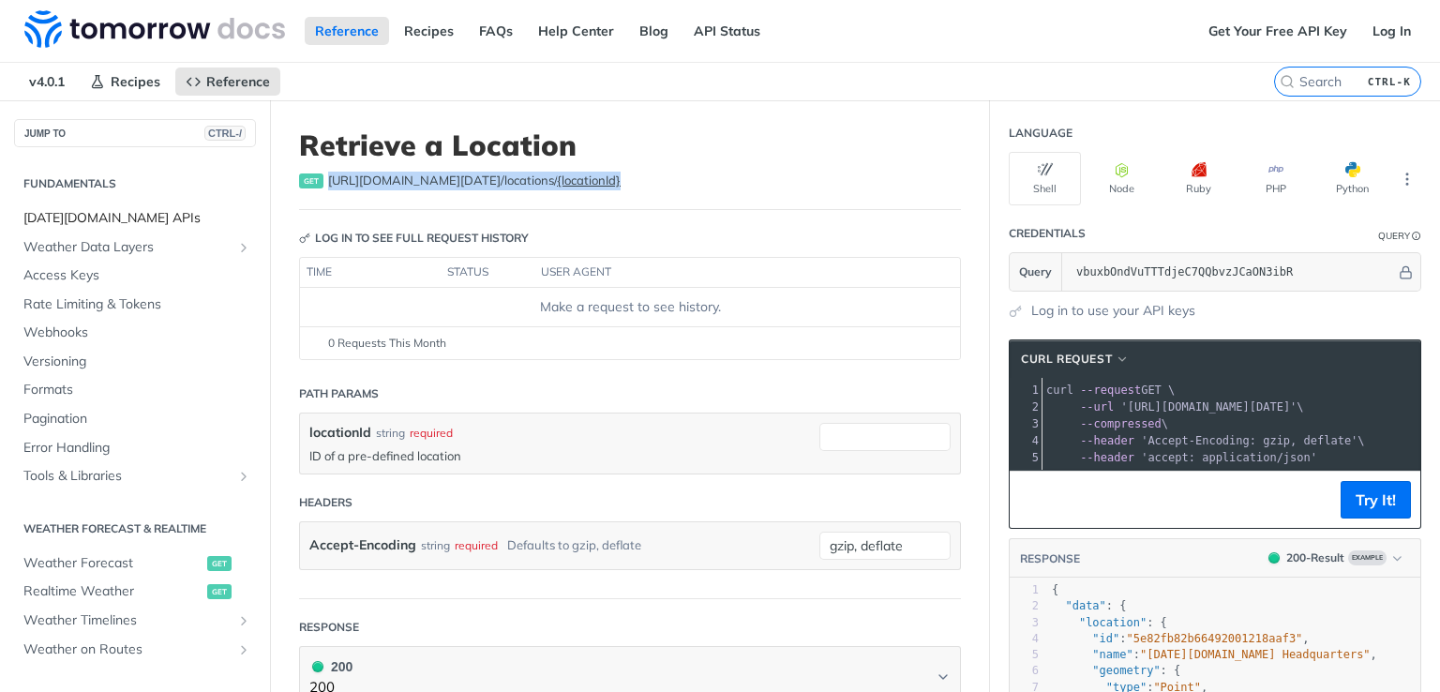
click at [71, 225] on span "[DATE][DOMAIN_NAME] APIs" at bounding box center [137, 218] width 228 height 19
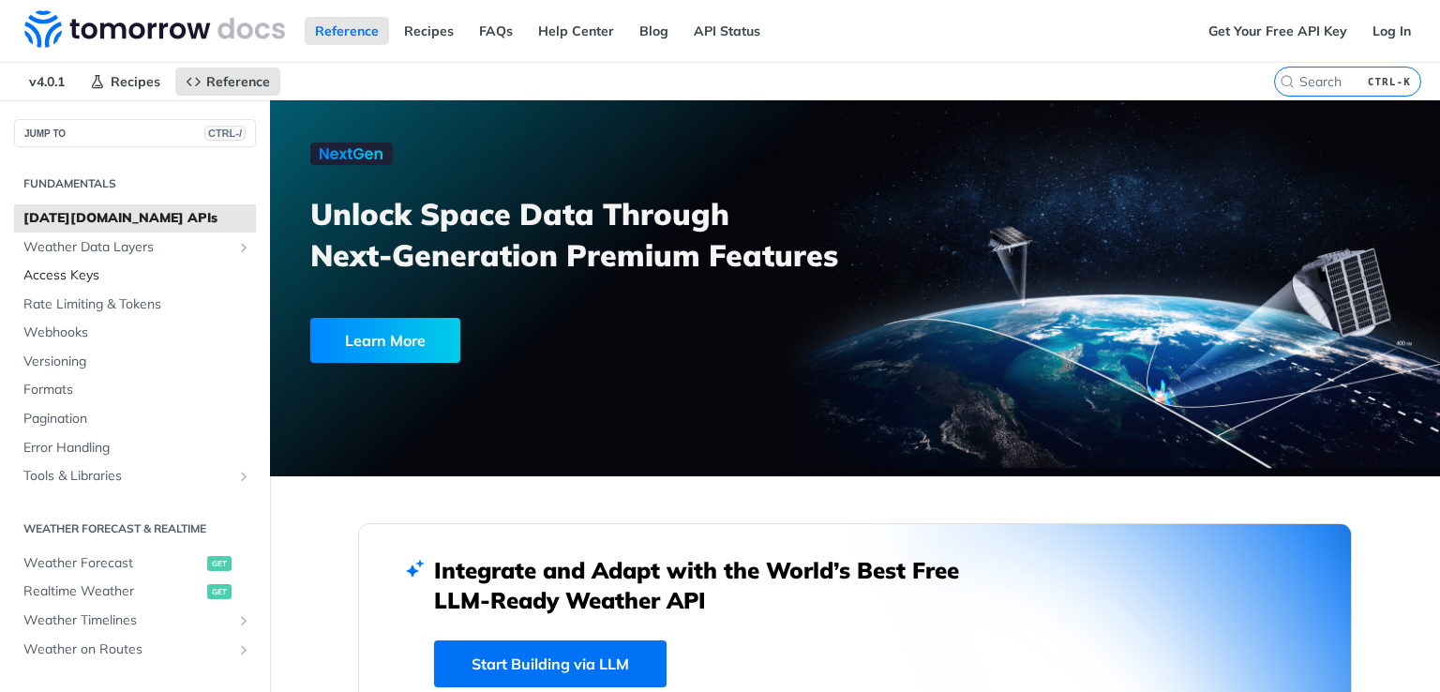
click at [101, 277] on span "Access Keys" at bounding box center [137, 275] width 228 height 19
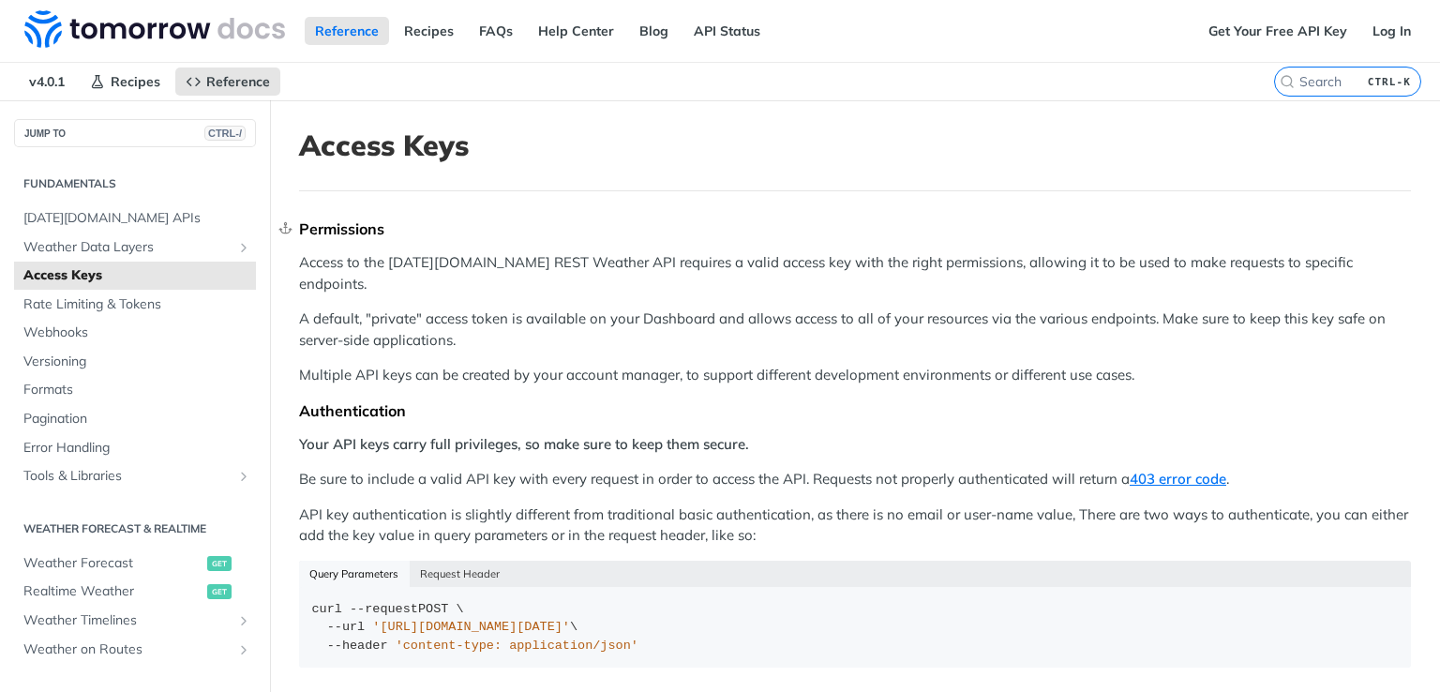
click at [1196, 233] on div "Permissions" at bounding box center [855, 228] width 1112 height 19
click at [1311, 37] on link "Get Your Free API Key" at bounding box center [1277, 31] width 159 height 28
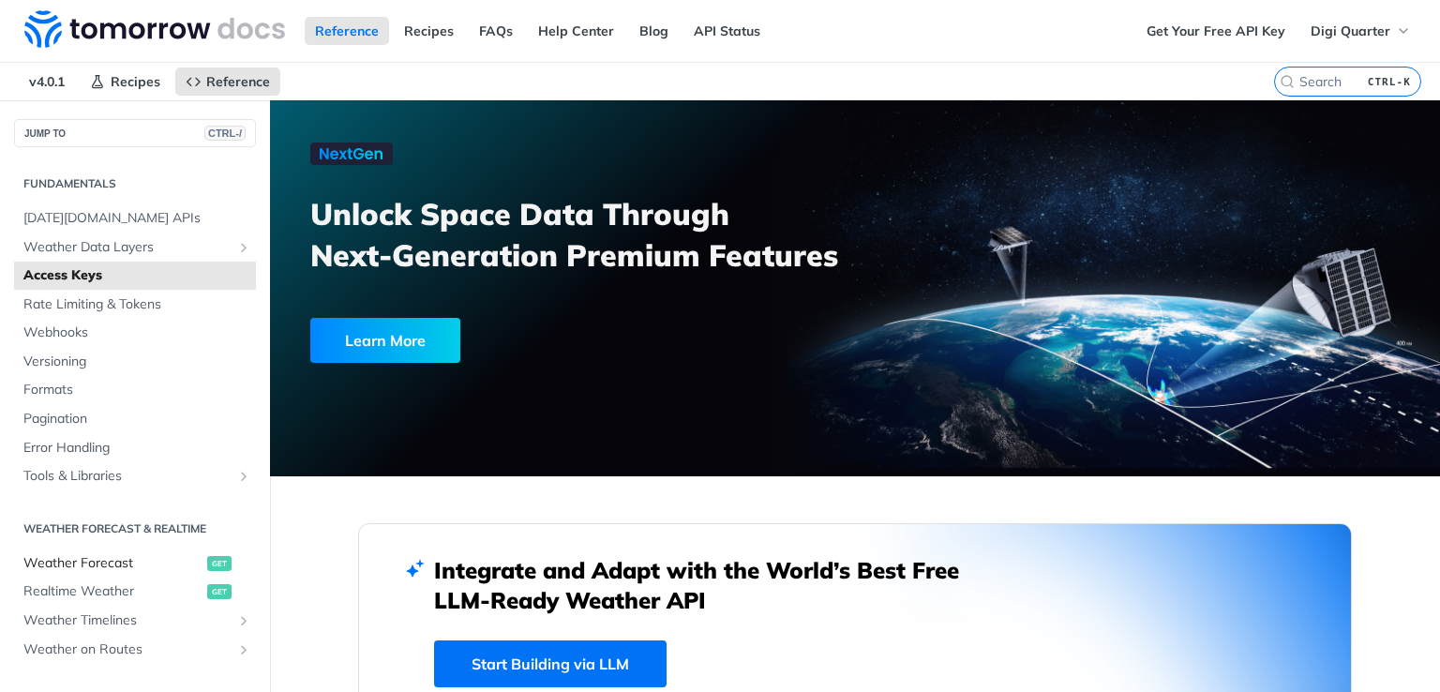
click at [119, 561] on span "Weather Forecast" at bounding box center [112, 563] width 179 height 19
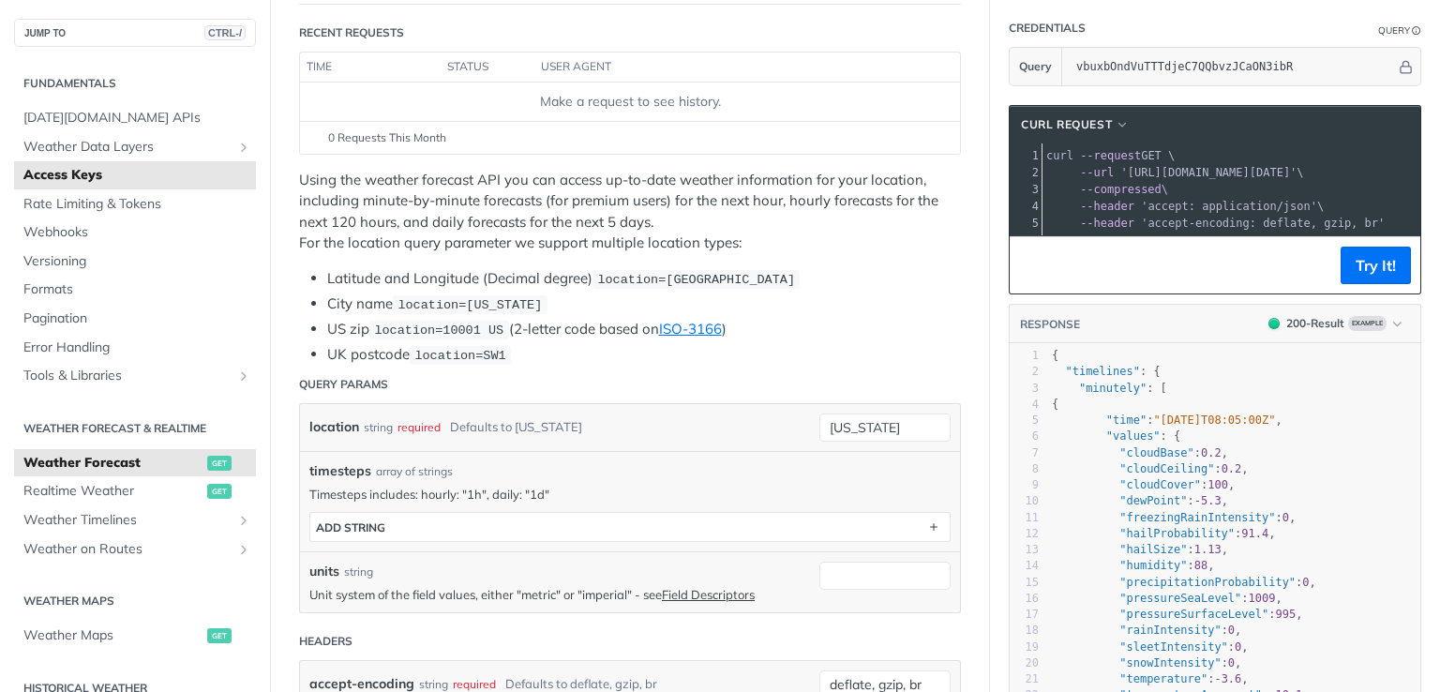
scroll to position [281, 0]
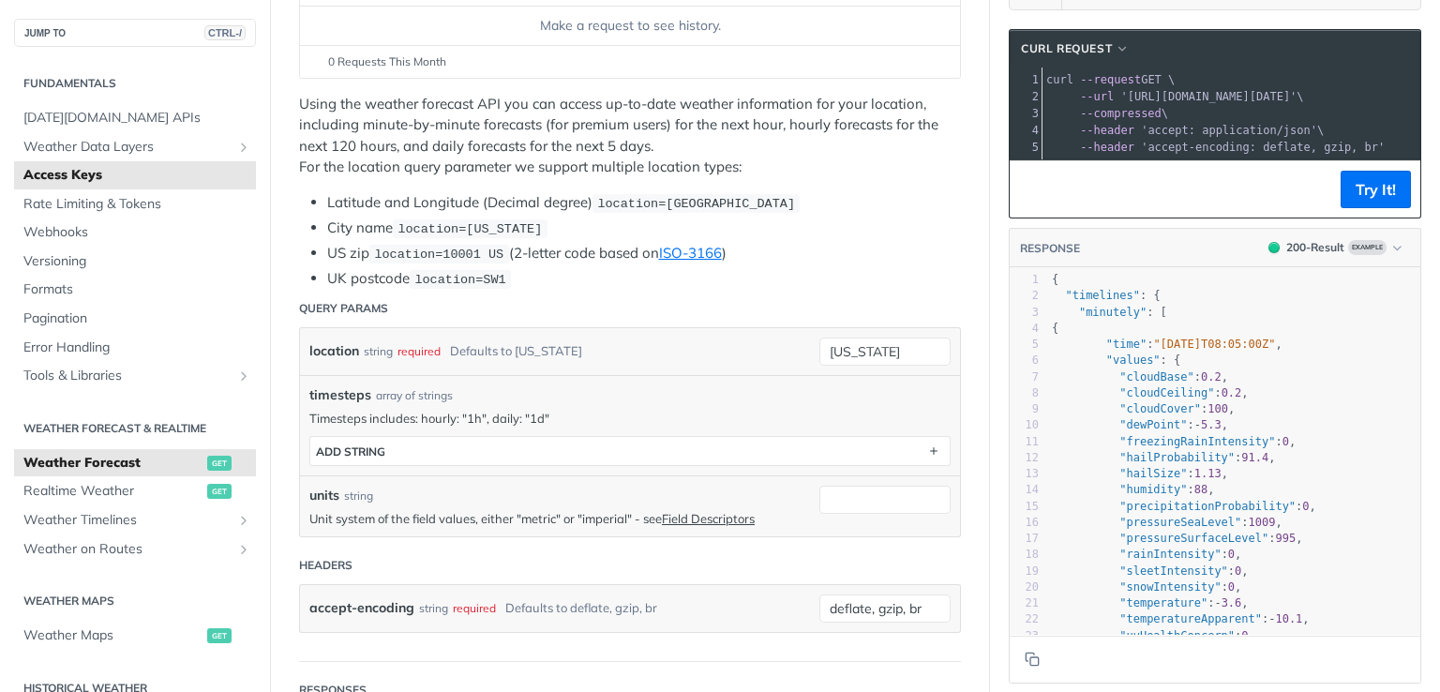
click at [174, 461] on span "Weather Forecast" at bounding box center [112, 463] width 179 height 19
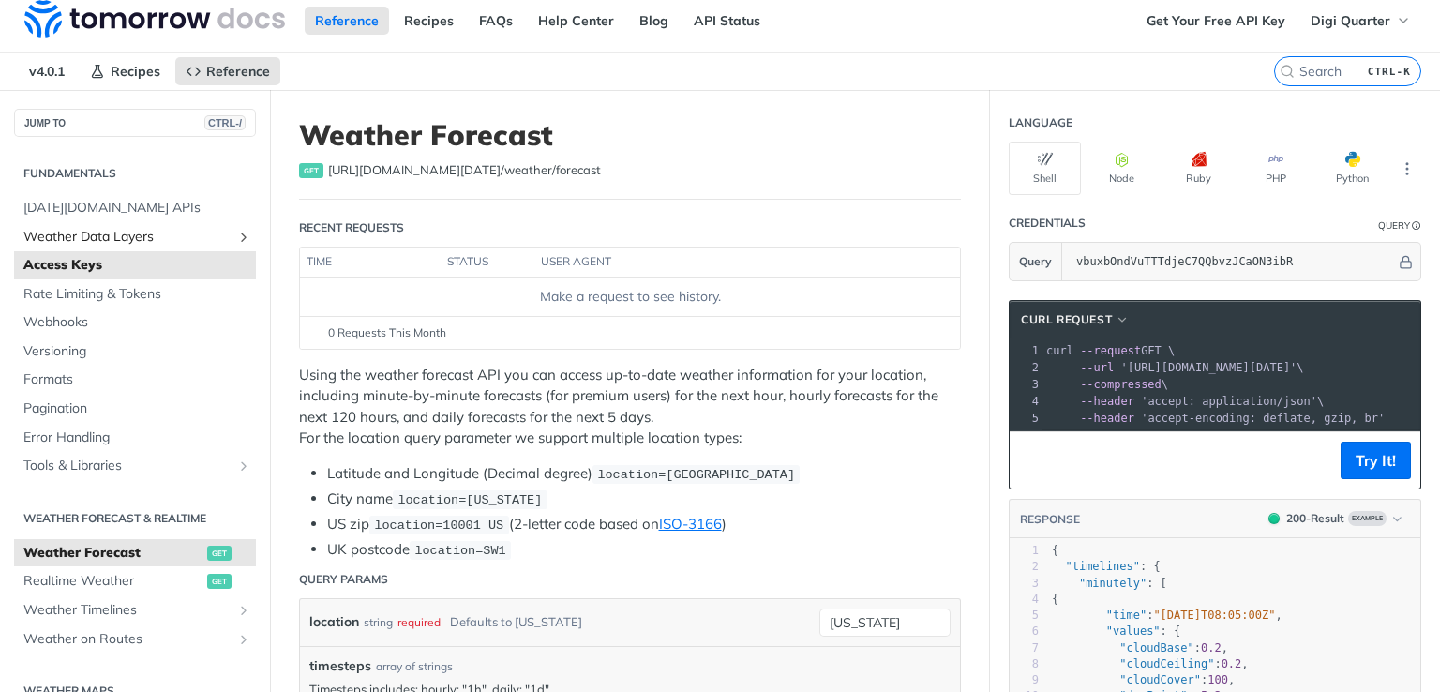
scroll to position [0, 0]
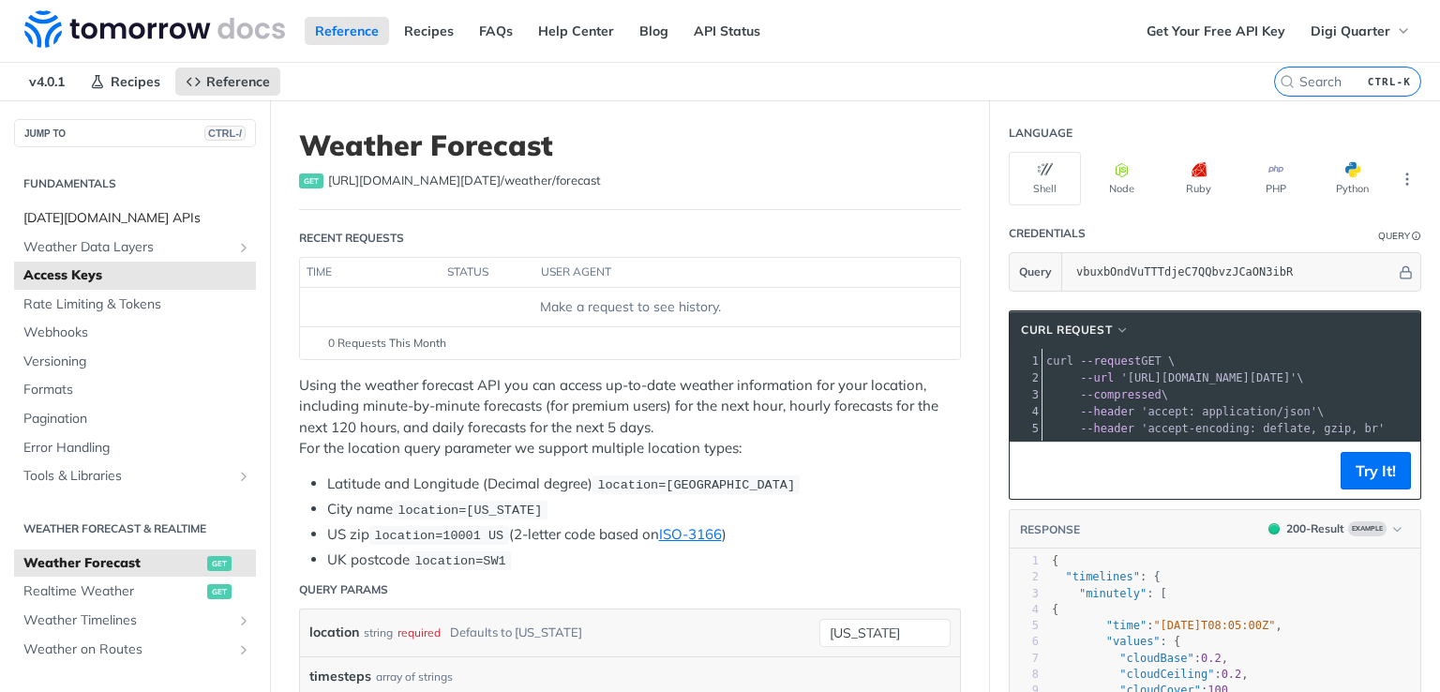
click at [123, 216] on span "[DATE][DOMAIN_NAME] APIs" at bounding box center [137, 218] width 228 height 19
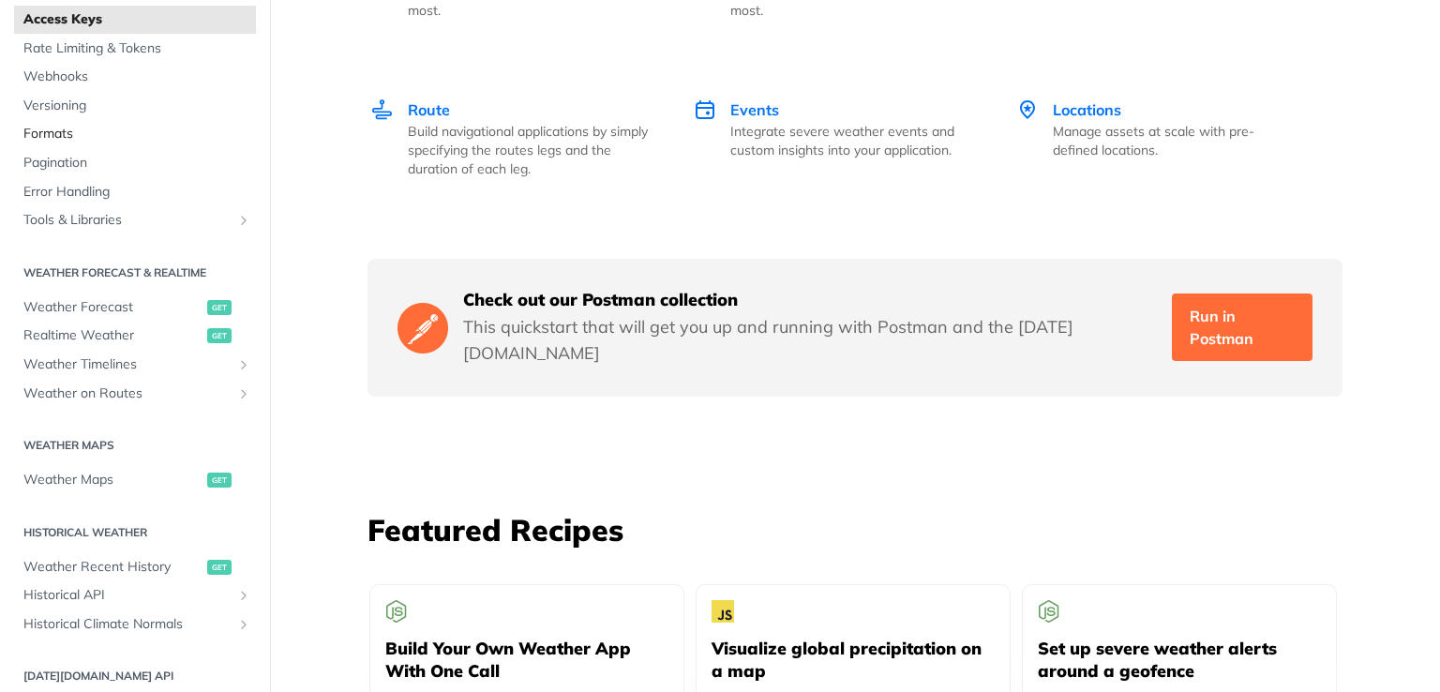
scroll to position [187, 0]
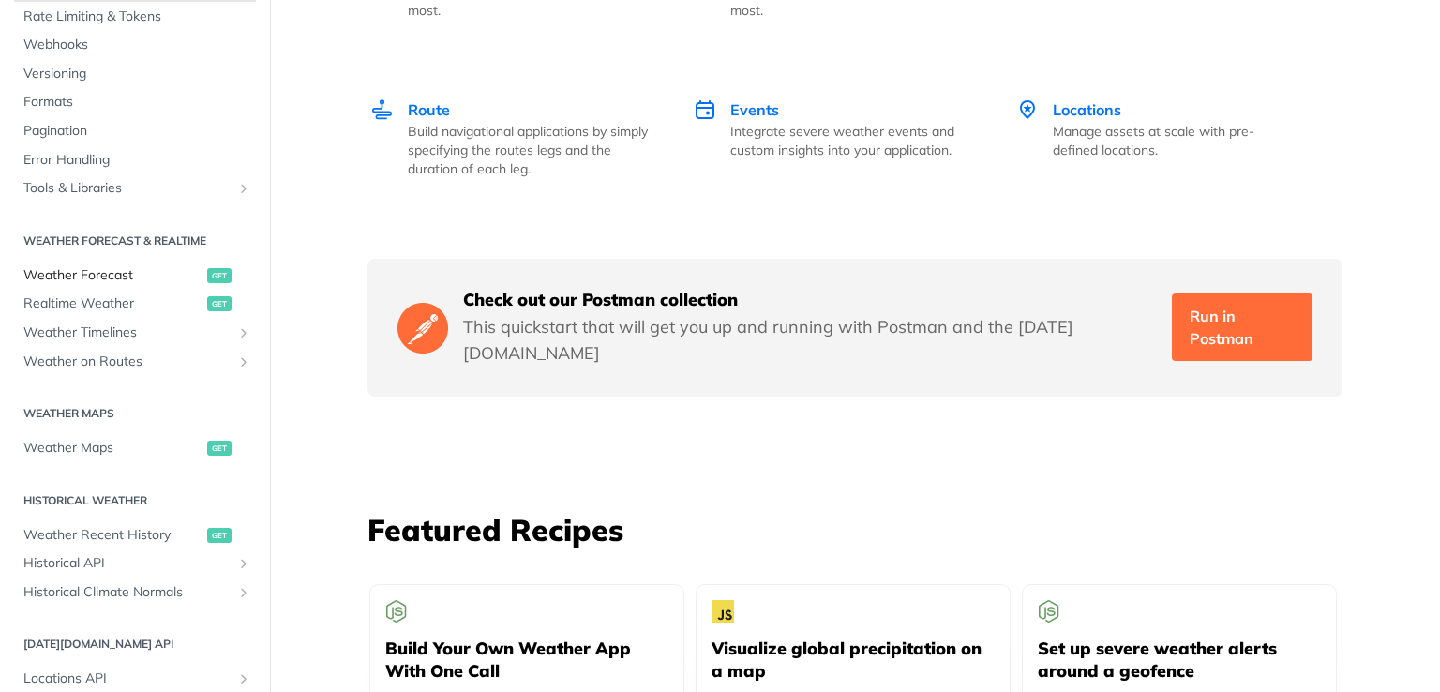
click at [136, 274] on span "Weather Forecast" at bounding box center [112, 275] width 179 height 19
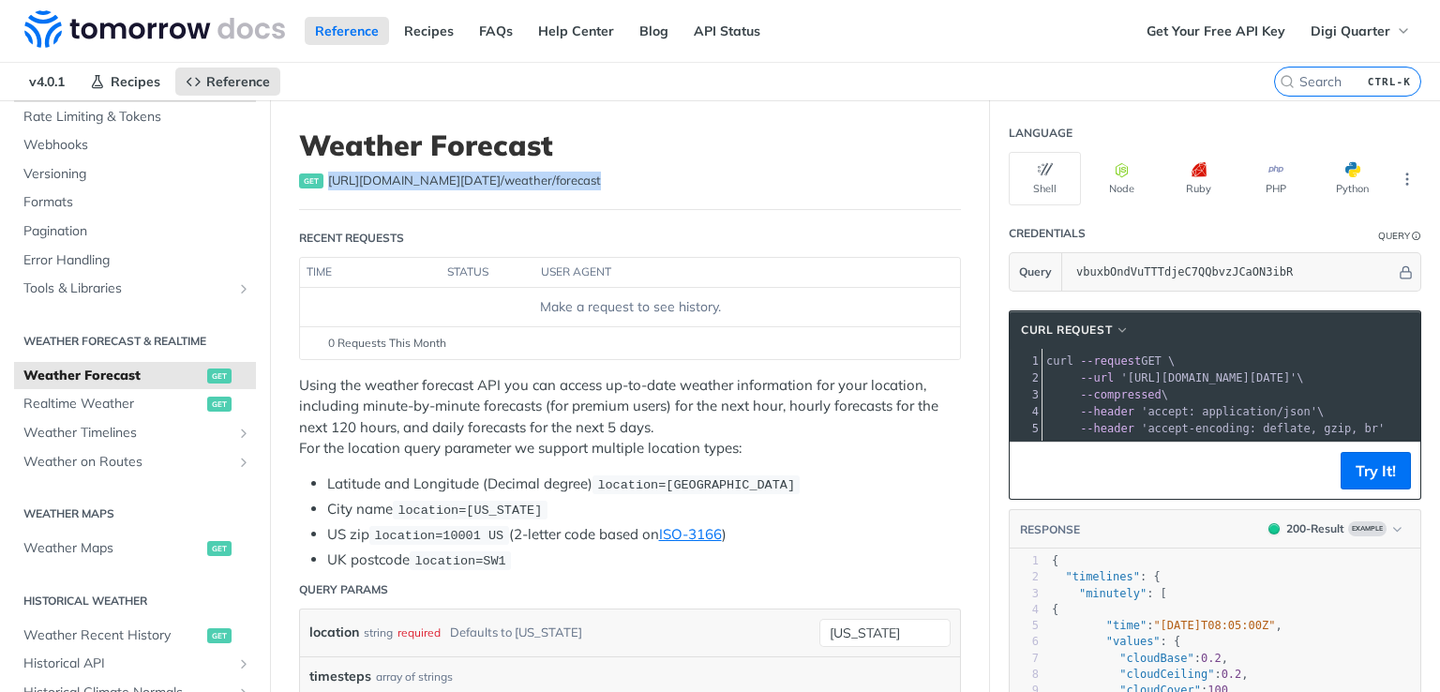
drag, startPoint x: 329, startPoint y: 173, endPoint x: 612, endPoint y: 200, distance: 284.3
click at [612, 200] on header "Weather Forecast get [URL][DOMAIN_NAME][DATE] /weather/forecast" at bounding box center [630, 169] width 662 height 82
click at [116, 402] on span "Realtime Weather" at bounding box center [112, 404] width 179 height 19
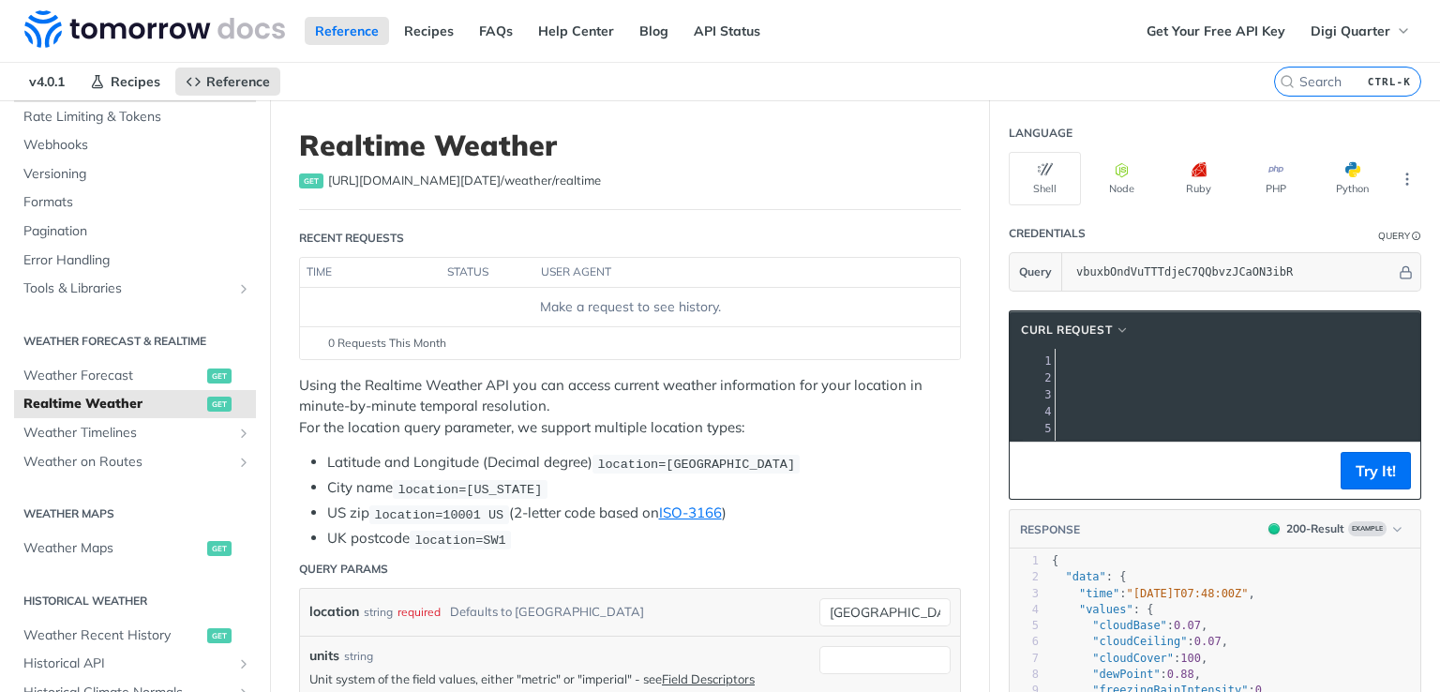
drag, startPoint x: 1111, startPoint y: 380, endPoint x: 1381, endPoint y: 380, distance: 270.0
click at [903, 380] on span "'[URL][DOMAIN_NAME][DATE]'" at bounding box center [815, 377] width 176 height 13
copy span "[URL][DOMAIN_NAME][DATE]"
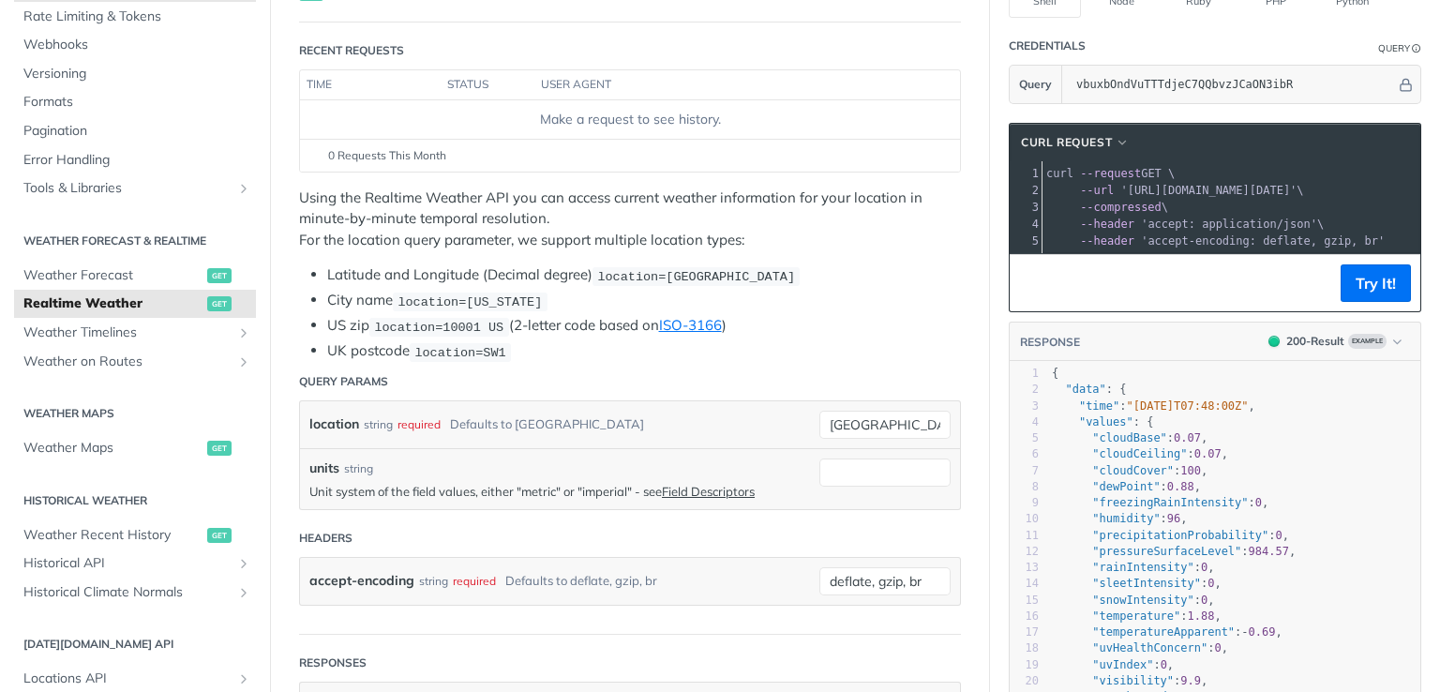
click at [1145, 203] on span "--compressed" at bounding box center [1121, 207] width 82 height 13
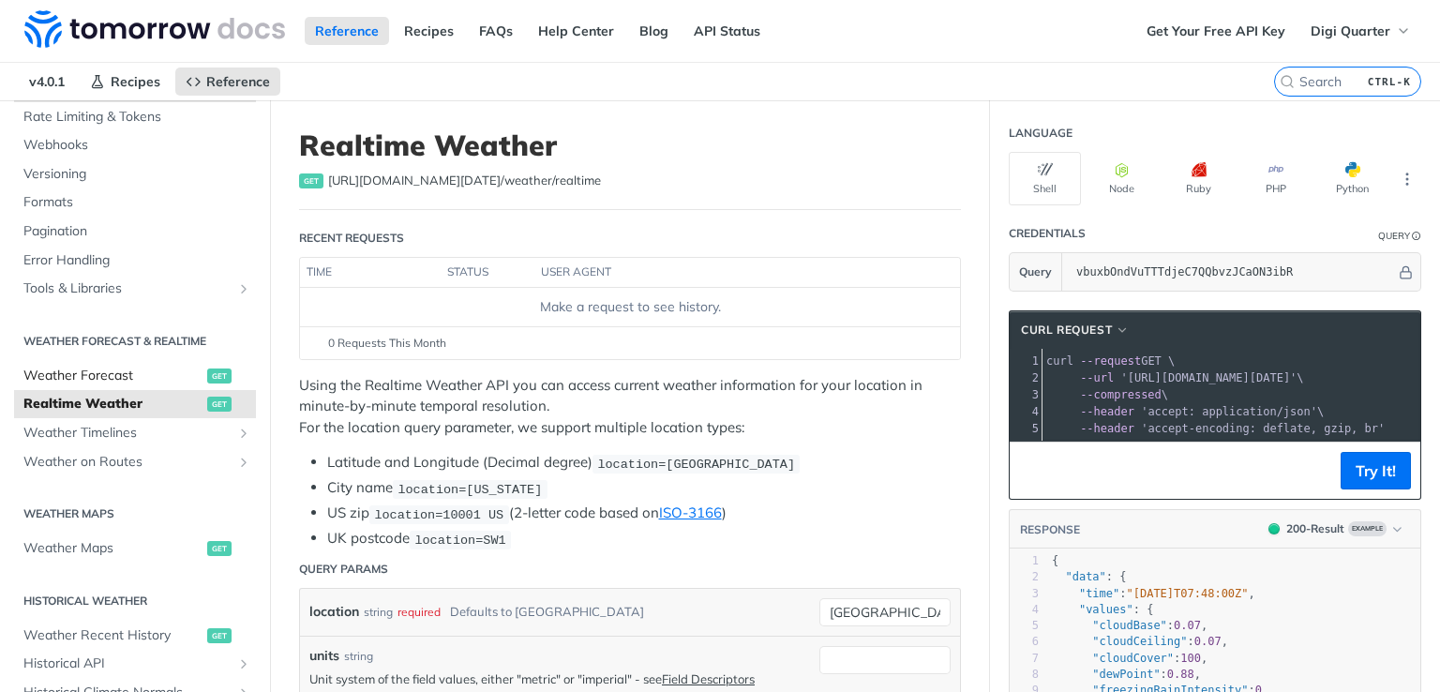
click at [86, 371] on span "Weather Forecast" at bounding box center [112, 376] width 179 height 19
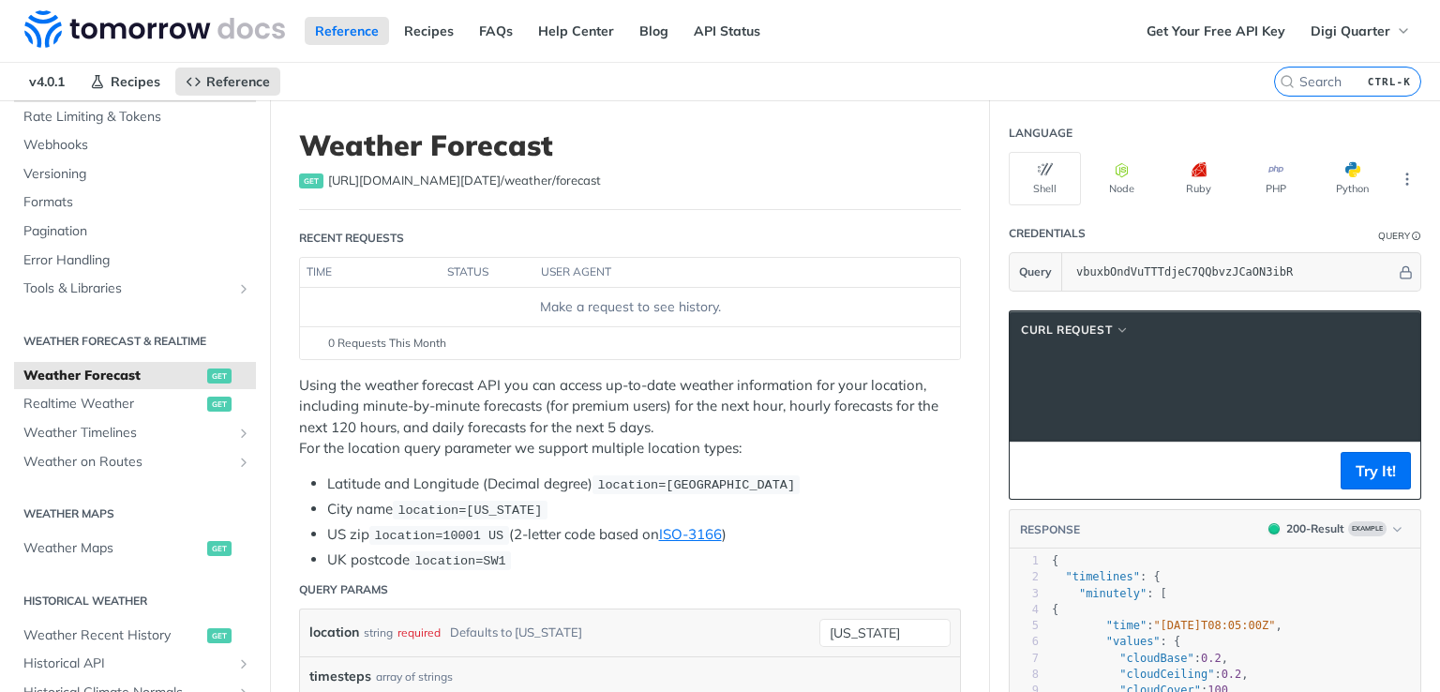
scroll to position [0, 427]
drag, startPoint x: 1110, startPoint y: 380, endPoint x: 1381, endPoint y: 373, distance: 271.0
click at [882, 373] on span "'[URL][DOMAIN_NAME][DATE]'" at bounding box center [794, 377] width 176 height 13
copy span "[URL][DOMAIN_NAME][DATE]"
